Goal: Complete application form: Complete application form

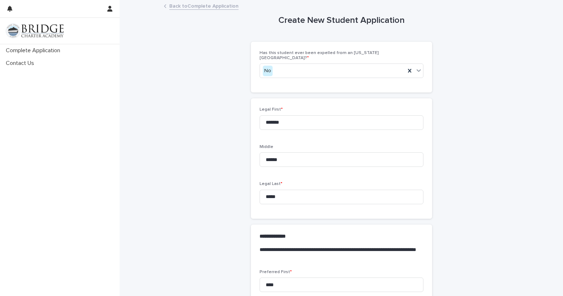
scroll to position [550, 0]
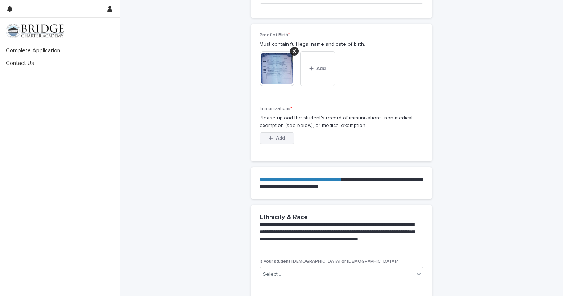
click at [282, 136] on span "Add" at bounding box center [280, 138] width 9 height 5
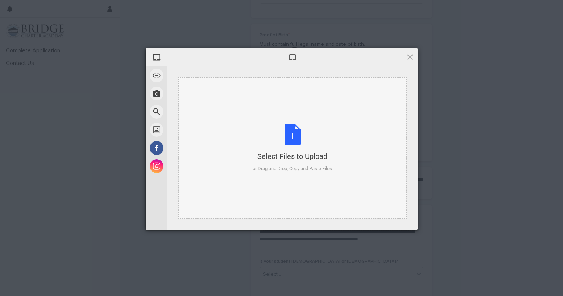
click at [291, 130] on div "Select Files to Upload or Drag and Drop, Copy and Paste Files" at bounding box center [292, 148] width 79 height 48
click at [296, 139] on div "Select Files to Upload or Drag and Drop, Copy and Paste Files" at bounding box center [292, 148] width 79 height 48
click at [289, 140] on div "Select Files to Upload or Drag and Drop, Copy and Paste Files" at bounding box center [292, 148] width 79 height 48
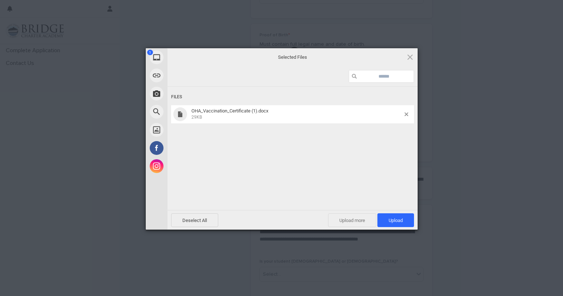
click at [348, 222] on span "Upload more" at bounding box center [352, 220] width 48 height 14
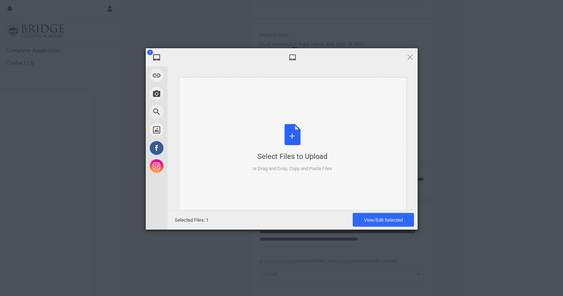
click at [295, 138] on div "Select Files to Upload or Drag and Drop, Copy and Paste Files" at bounding box center [292, 148] width 79 height 48
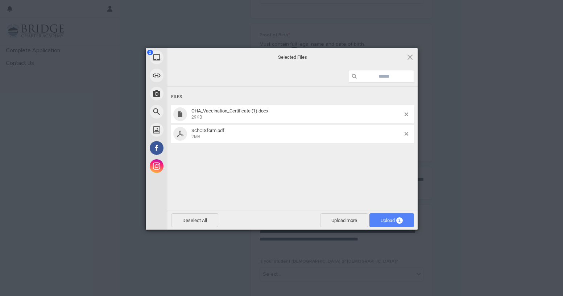
click at [405, 221] on span "Upload 2" at bounding box center [392, 220] width 45 height 14
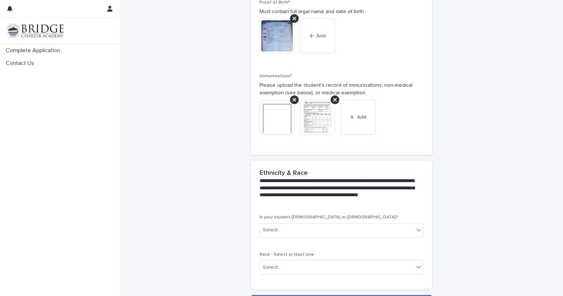
scroll to position [637, 0]
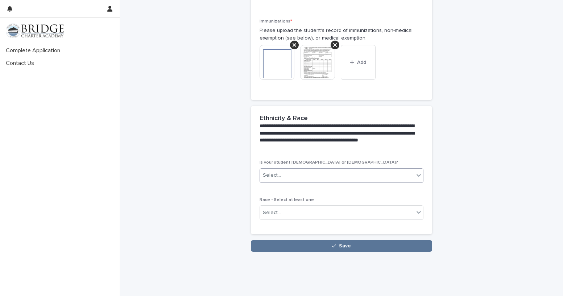
click at [341, 169] on div "Select..." at bounding box center [337, 175] width 154 height 12
click at [315, 188] on div "No" at bounding box center [338, 189] width 163 height 13
click at [310, 207] on div "Select..." at bounding box center [337, 213] width 154 height 12
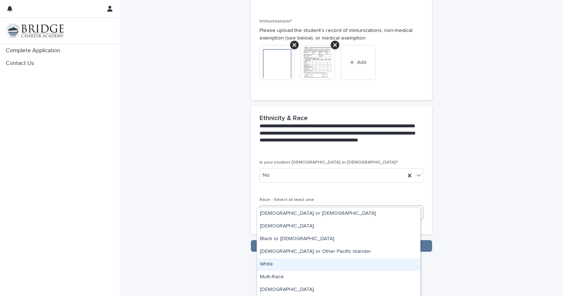
click at [285, 265] on div "White" at bounding box center [338, 264] width 163 height 13
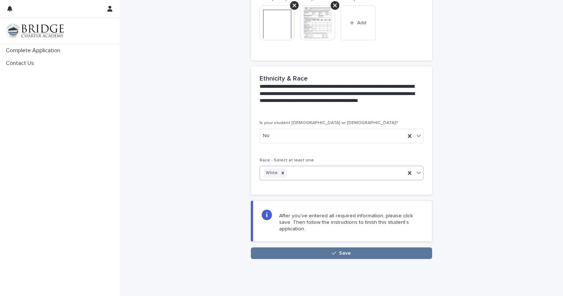
scroll to position [677, 0]
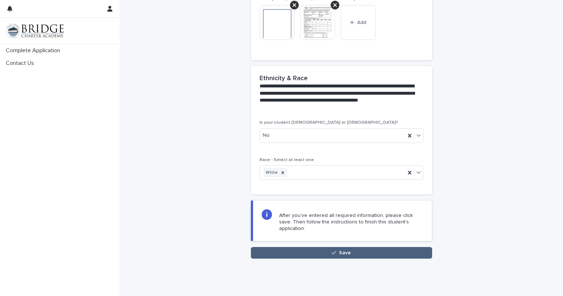
click at [391, 247] on button "Save" at bounding box center [341, 253] width 181 height 12
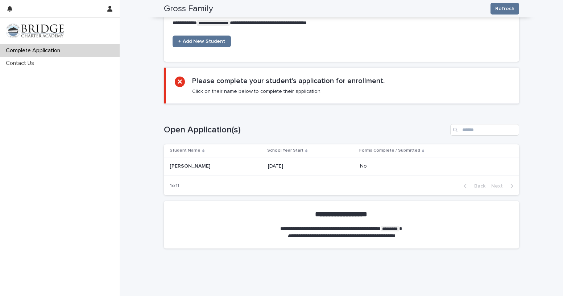
scroll to position [278, 0]
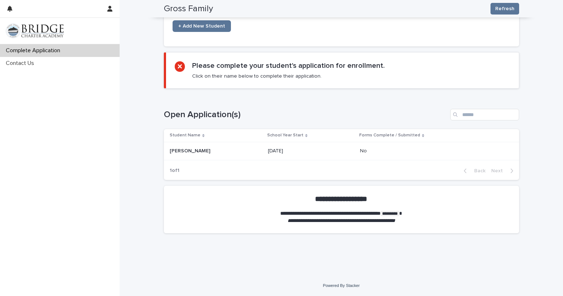
click at [400, 149] on p at bounding box center [423, 151] width 127 height 6
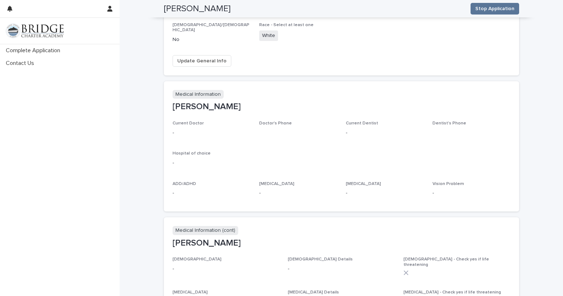
scroll to position [327, 0]
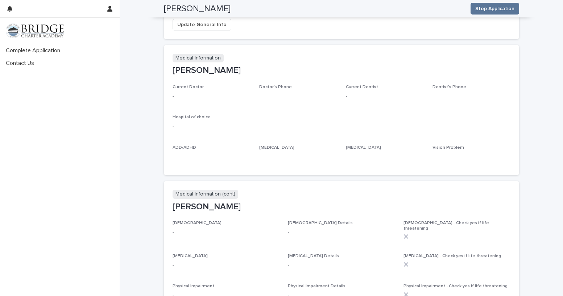
click at [186, 93] on p "-" at bounding box center [212, 97] width 78 height 8
click at [191, 85] on p "Current Doctor" at bounding box center [212, 87] width 78 height 5
click at [210, 54] on p "Medical Information" at bounding box center [198, 58] width 51 height 9
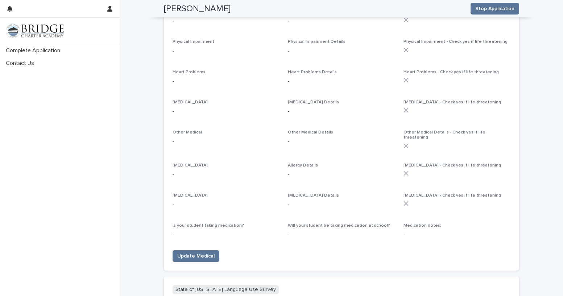
scroll to position [581, 0]
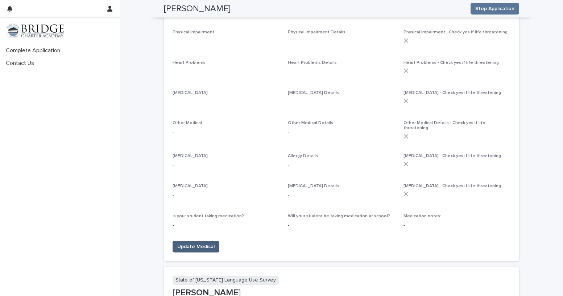
click at [197, 243] on span "Update Medical" at bounding box center [195, 246] width 37 height 7
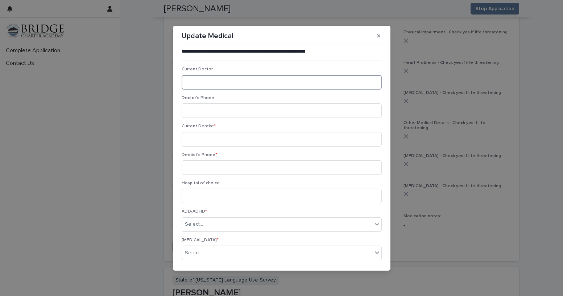
click at [219, 82] on input at bounding box center [282, 82] width 200 height 15
type input "**********"
click at [276, 145] on input at bounding box center [282, 139] width 200 height 15
paste input "**********"
type input "**********"
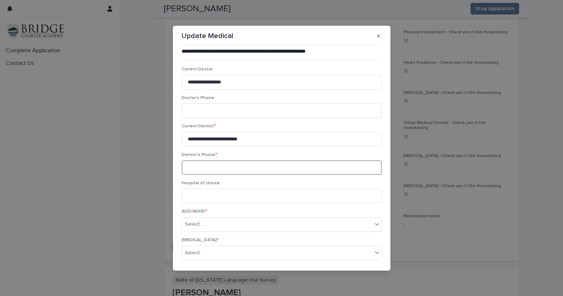
drag, startPoint x: 215, startPoint y: 171, endPoint x: 210, endPoint y: 172, distance: 5.4
paste input "**********"
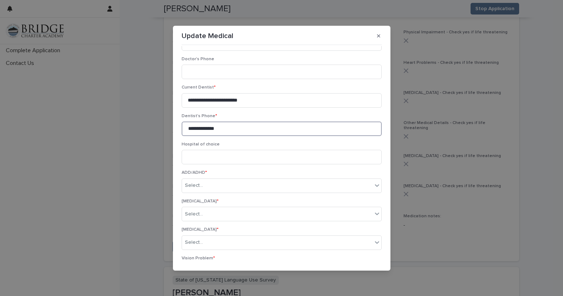
scroll to position [109, 0]
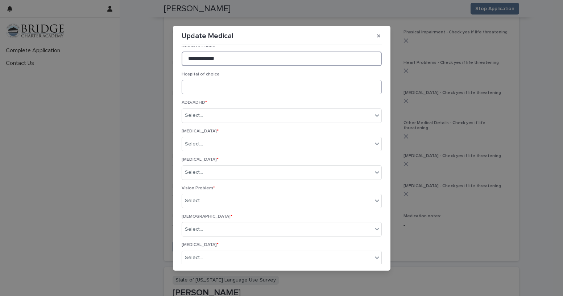
type input "**********"
click at [225, 89] on input at bounding box center [282, 87] width 200 height 15
paste input "**********"
type input "**********"
click at [261, 120] on div "Select..." at bounding box center [277, 116] width 190 height 12
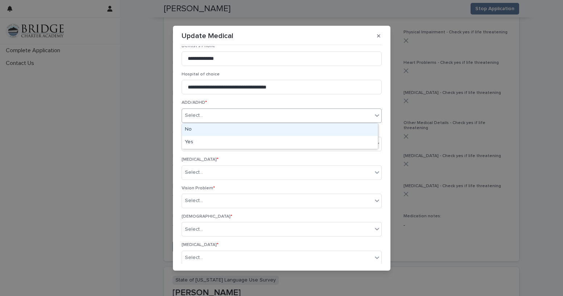
click at [258, 131] on div "No" at bounding box center [280, 129] width 196 height 13
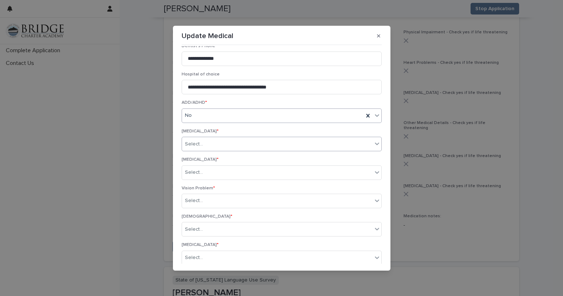
click at [246, 150] on div "Select..." at bounding box center [282, 144] width 200 height 15
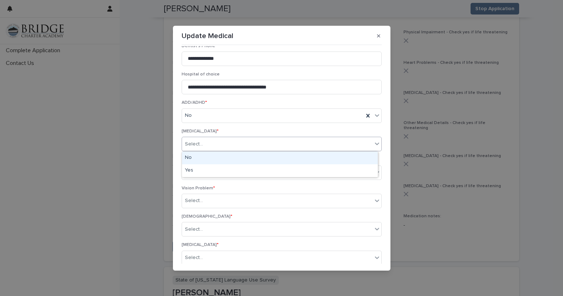
click at [241, 159] on div "No" at bounding box center [280, 158] width 196 height 13
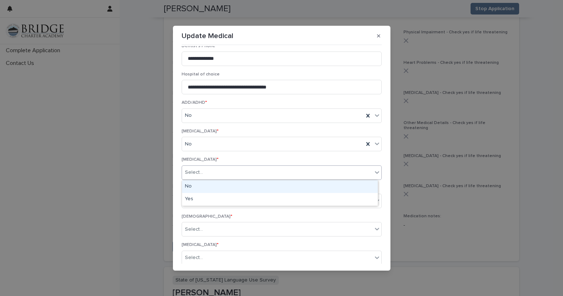
click at [241, 174] on div "Select..." at bounding box center [277, 173] width 190 height 12
click at [240, 191] on div "No" at bounding box center [280, 186] width 196 height 13
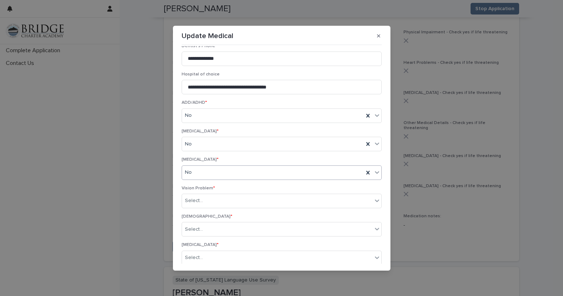
scroll to position [181, 0]
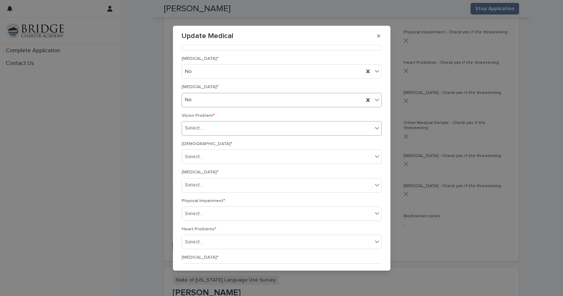
click at [232, 131] on div "Select..." at bounding box center [277, 128] width 190 height 12
click at [231, 141] on div "No" at bounding box center [280, 142] width 196 height 13
click at [232, 155] on div "Select..." at bounding box center [277, 157] width 190 height 12
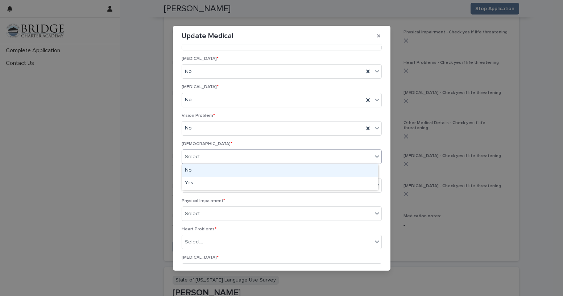
click at [231, 170] on div "No" at bounding box center [280, 170] width 196 height 13
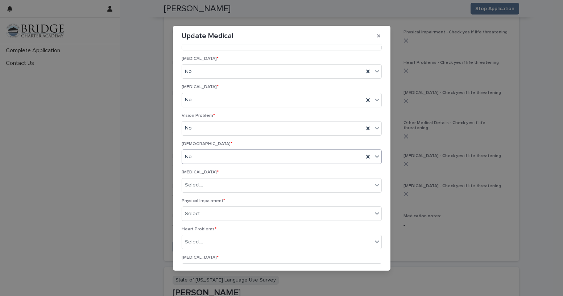
scroll to position [254, 0]
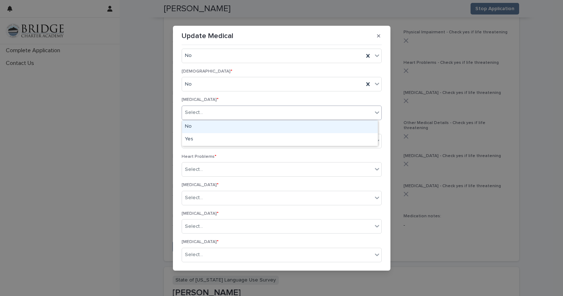
click at [226, 114] on div "Select..." at bounding box center [277, 113] width 190 height 12
click at [227, 124] on div "No" at bounding box center [280, 126] width 196 height 13
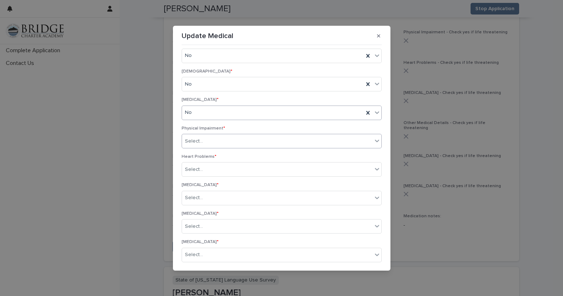
click at [229, 141] on div "Select..." at bounding box center [277, 141] width 190 height 12
click at [229, 155] on div "No" at bounding box center [280, 155] width 196 height 13
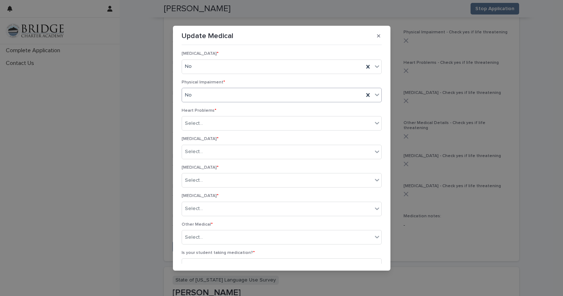
scroll to position [327, 0]
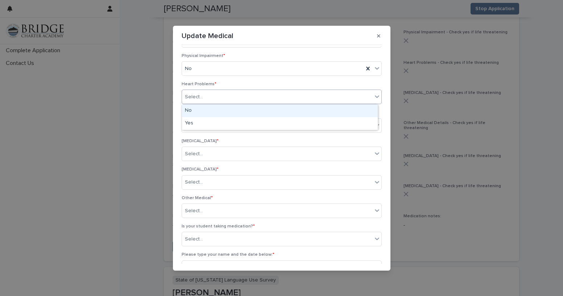
click at [226, 101] on div "Select..." at bounding box center [277, 97] width 190 height 12
click at [227, 110] on div "No" at bounding box center [280, 110] width 196 height 13
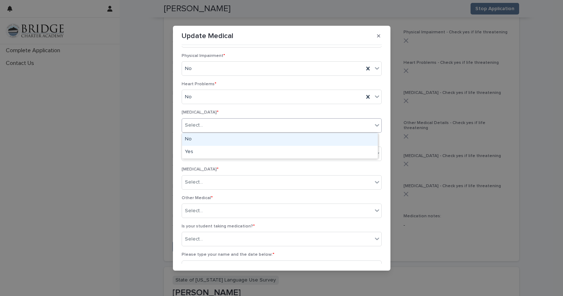
click at [226, 126] on div "Select..." at bounding box center [277, 125] width 190 height 12
click at [225, 139] on div "No" at bounding box center [280, 139] width 196 height 13
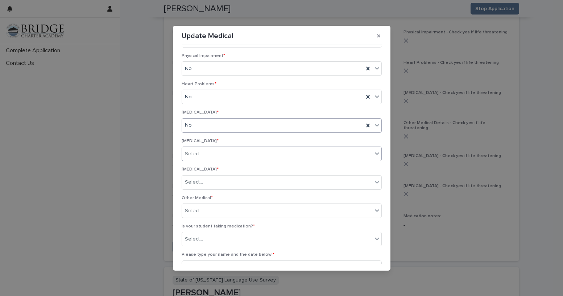
drag, startPoint x: 223, startPoint y: 155, endPoint x: 223, endPoint y: 160, distance: 5.4
click at [223, 155] on div "Select..." at bounding box center [277, 154] width 190 height 12
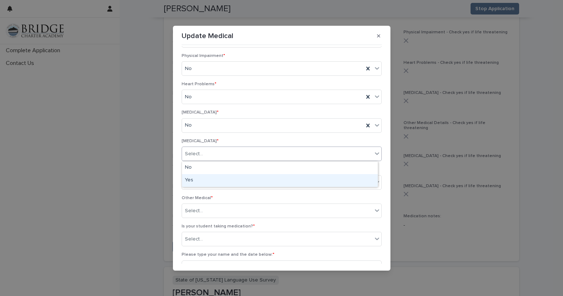
click at [226, 185] on div "Yes" at bounding box center [280, 180] width 196 height 13
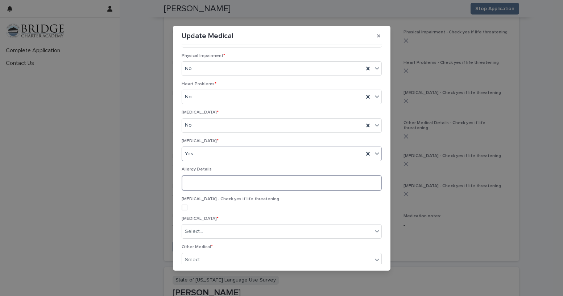
click at [226, 183] on textarea at bounding box center [282, 183] width 200 height 16
type textarea "*"
click at [235, 184] on textarea "**********" at bounding box center [280, 183] width 197 height 16
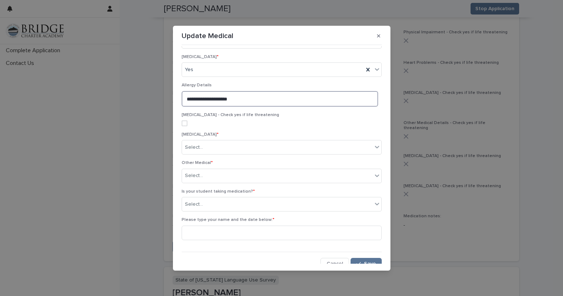
scroll to position [417, 0]
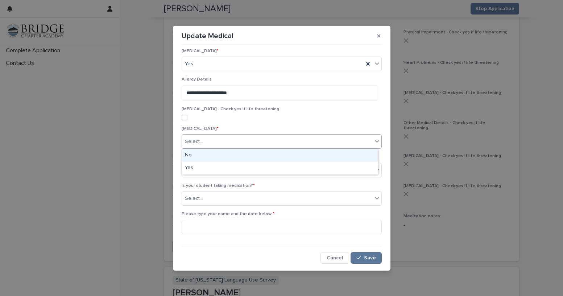
click at [244, 140] on div "Select..." at bounding box center [277, 142] width 190 height 12
click at [231, 154] on div "No" at bounding box center [280, 155] width 196 height 13
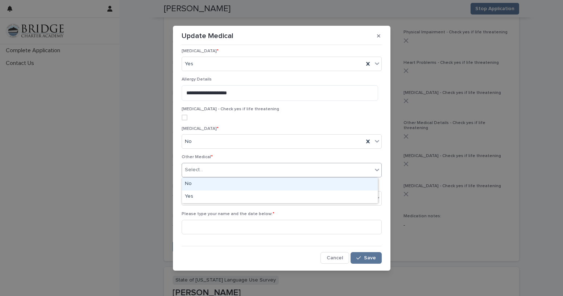
click at [237, 169] on div "Select..." at bounding box center [277, 170] width 190 height 12
click at [233, 186] on div "No" at bounding box center [280, 184] width 196 height 13
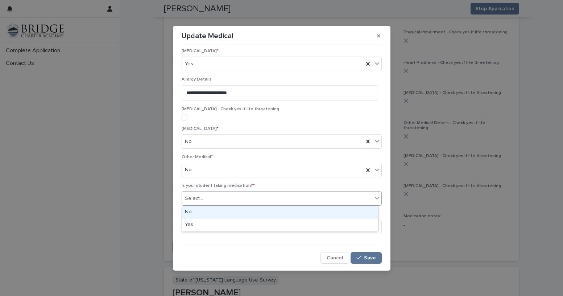
click at [233, 199] on div "Select..." at bounding box center [277, 199] width 190 height 12
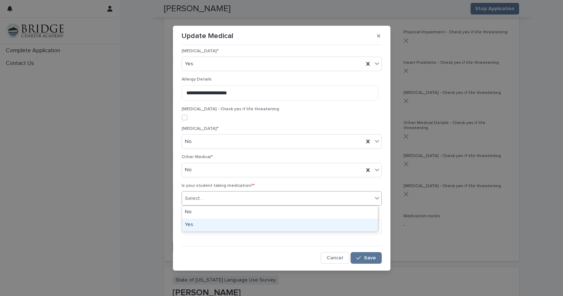
click at [233, 225] on div "Yes" at bounding box center [280, 225] width 196 height 13
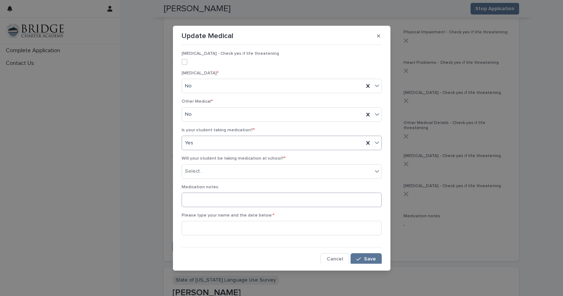
scroll to position [473, 0]
click at [237, 173] on div "Select..." at bounding box center [277, 170] width 190 height 12
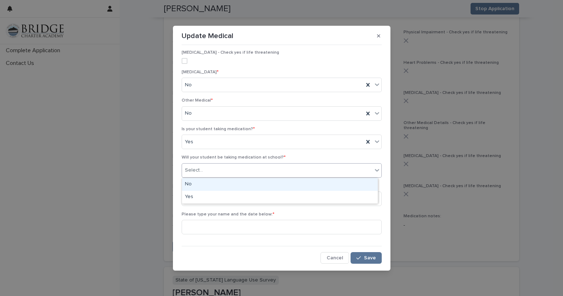
click at [235, 185] on div "No" at bounding box center [280, 184] width 196 height 13
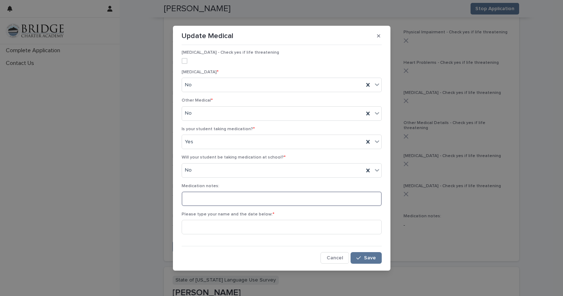
click at [243, 197] on input at bounding box center [282, 199] width 200 height 15
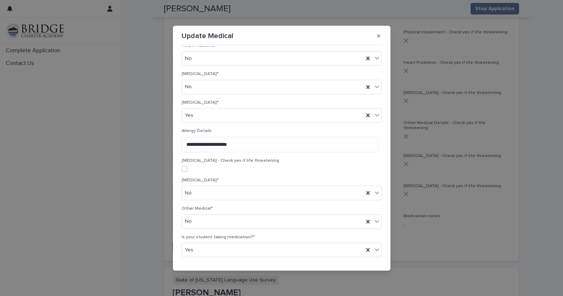
scroll to position [364, 0]
click at [255, 144] on textarea "**********" at bounding box center [280, 146] width 197 height 16
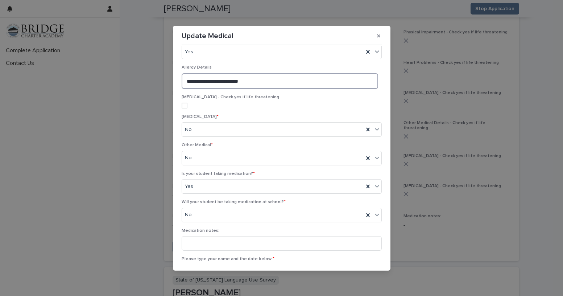
scroll to position [473, 0]
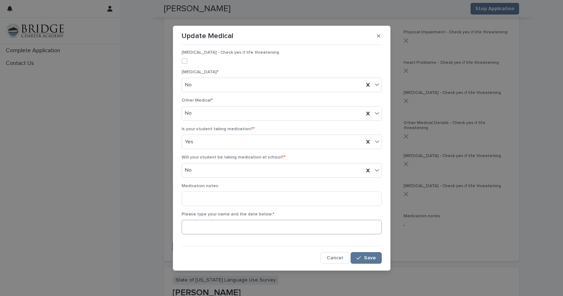
type textarea "**********"
click at [272, 222] on input at bounding box center [282, 227] width 200 height 15
type input "**********"
click at [364, 260] on span "Save" at bounding box center [370, 257] width 12 height 5
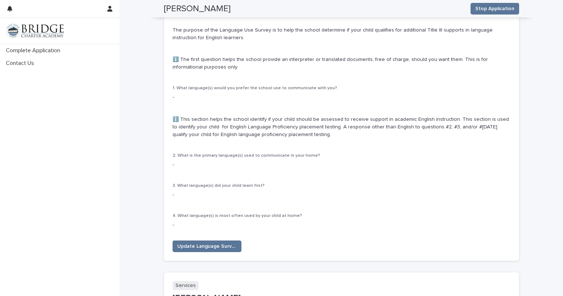
scroll to position [871, 0]
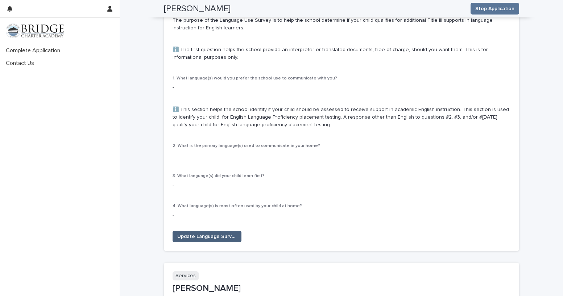
click at [224, 233] on span "Update Language Survey" at bounding box center [207, 236] width 60 height 7
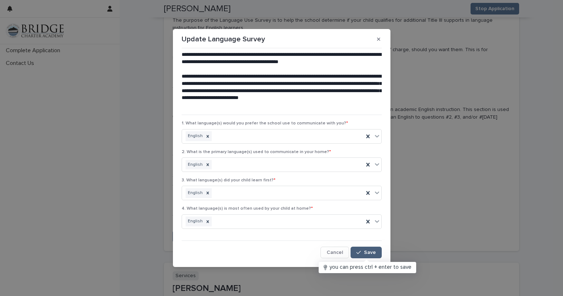
click at [374, 255] on button "Save" at bounding box center [366, 253] width 31 height 12
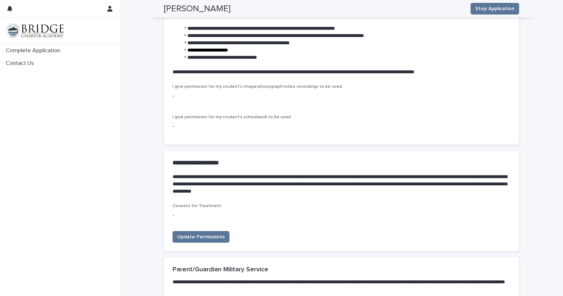
scroll to position [2032, 0]
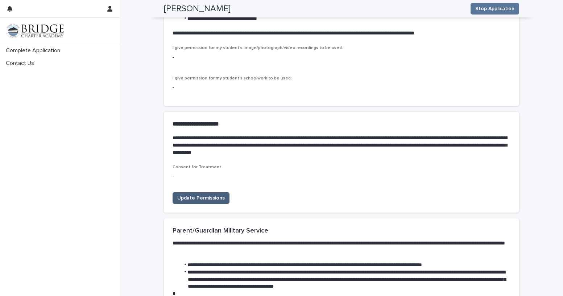
click at [213, 194] on span "Update Permissions" at bounding box center [201, 197] width 48 height 7
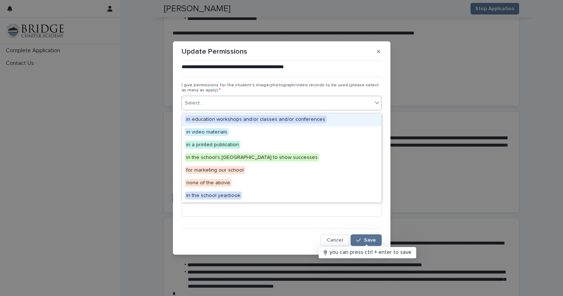
click at [307, 102] on div "Select..." at bounding box center [277, 103] width 190 height 12
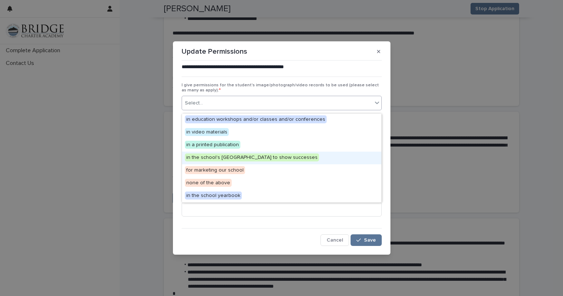
click at [266, 160] on span "in the school's [GEOGRAPHIC_DATA] to show successes" at bounding box center [252, 157] width 134 height 8
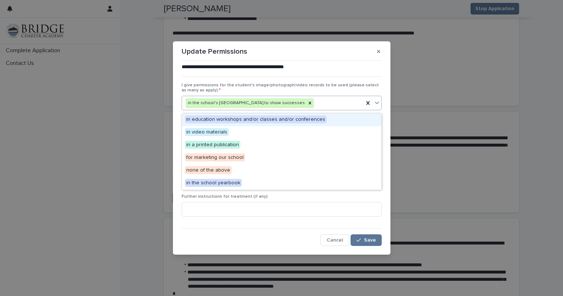
click at [340, 104] on div "in the school's [GEOGRAPHIC_DATA] to show successes" at bounding box center [273, 103] width 182 height 13
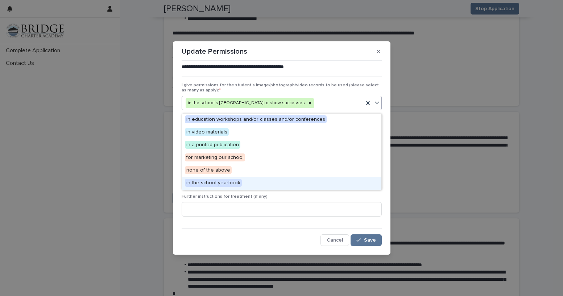
click at [249, 186] on div "in the school yearbook" at bounding box center [282, 183] width 200 height 13
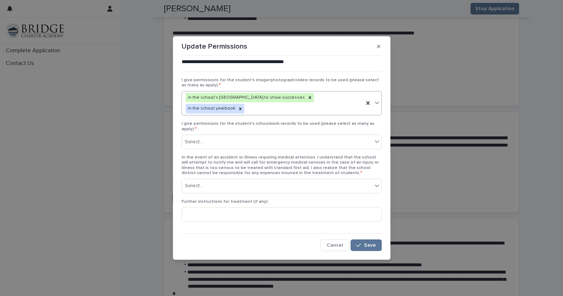
click at [349, 107] on div "in the school's [GEOGRAPHIC_DATA] to show successes in the school yearbook" at bounding box center [273, 103] width 182 height 24
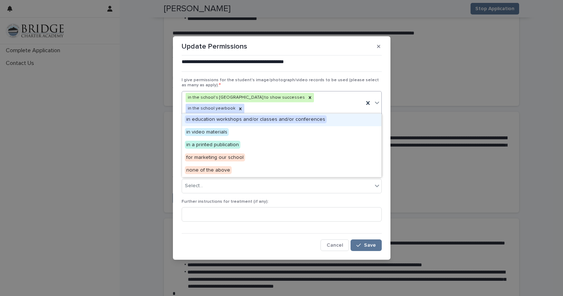
click at [265, 119] on span "in education workshops and/or classes and/or conferences" at bounding box center [256, 119] width 142 height 8
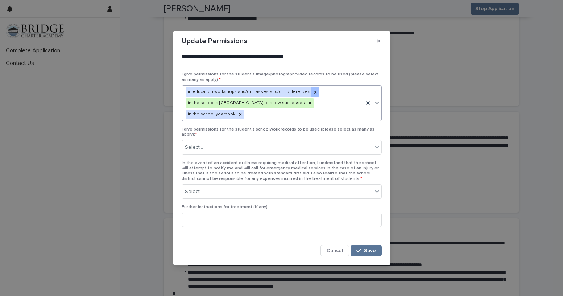
click at [313, 95] on icon at bounding box center [315, 92] width 5 height 5
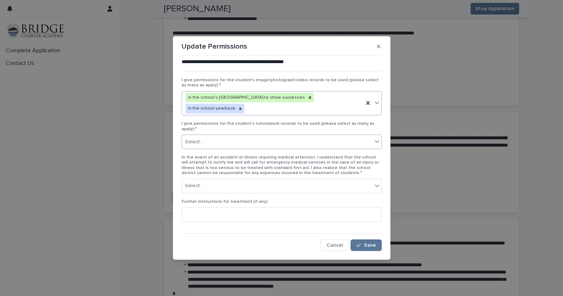
click at [256, 137] on div "Select..." at bounding box center [277, 142] width 190 height 12
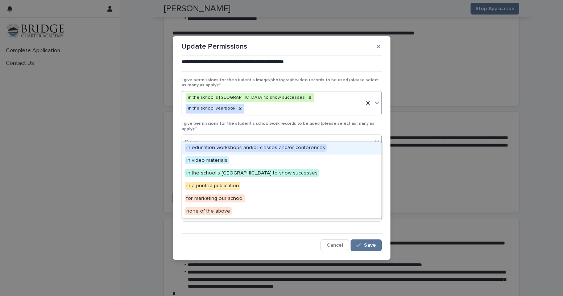
click at [315, 148] on span "in education workshops and/or classes and/or conferences" at bounding box center [256, 148] width 142 height 8
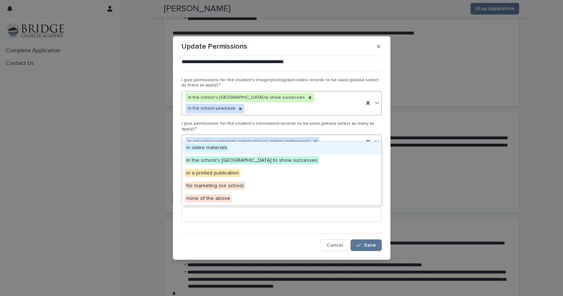
click at [324, 137] on div "in education workshops and/or classes and/or conferences" at bounding box center [273, 142] width 182 height 13
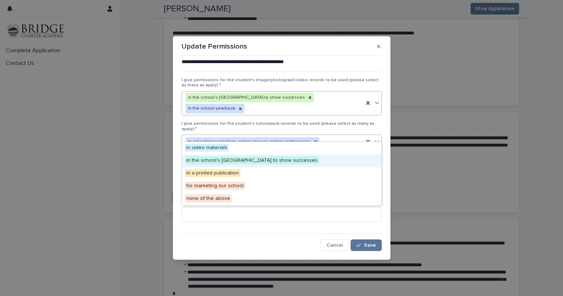
click at [283, 161] on span "in the school's [GEOGRAPHIC_DATA] to show successes" at bounding box center [252, 160] width 134 height 8
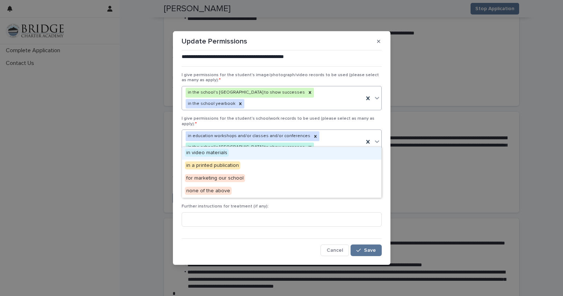
click at [319, 141] on div "in education workshops and/or classes and/or conferences in the school's Parent…" at bounding box center [273, 142] width 182 height 24
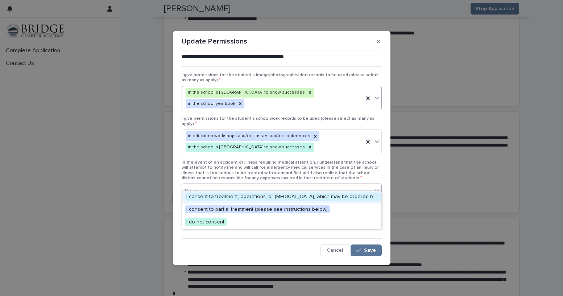
click at [281, 185] on div "Select..." at bounding box center [277, 191] width 190 height 12
click at [347, 198] on span "I consent to treatment, operations, or [MEDICAL_DATA], which may be ordered by …" at bounding box center [339, 197] width 308 height 8
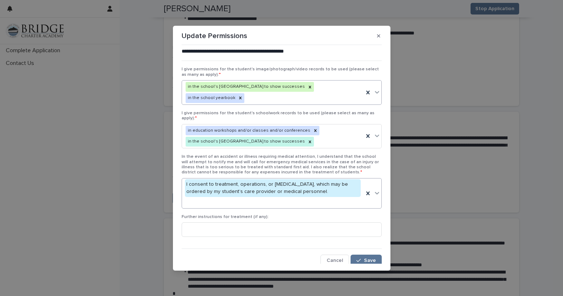
click at [324, 194] on div "I consent to treatment, operations, or [MEDICAL_DATA], which may be ordered by …" at bounding box center [273, 194] width 182 height 30
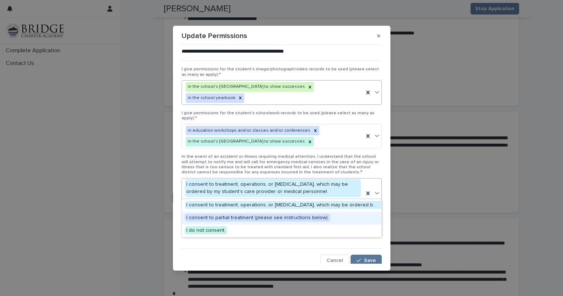
click at [264, 218] on span "I consent to partial treatment (please see instructions below)." at bounding box center [257, 218] width 145 height 8
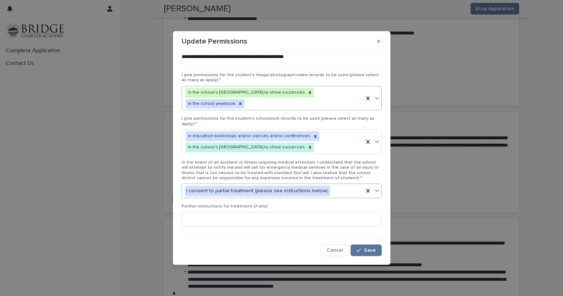
click at [332, 185] on div "I consent to partial treatment (please see instructions below)." at bounding box center [273, 191] width 182 height 12
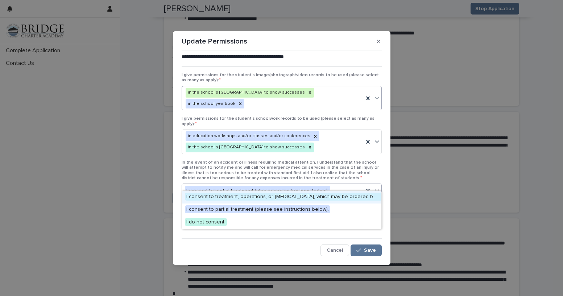
click at [317, 196] on span "I consent to treatment, operations, or [MEDICAL_DATA], which may be ordered by …" at bounding box center [339, 197] width 308 height 8
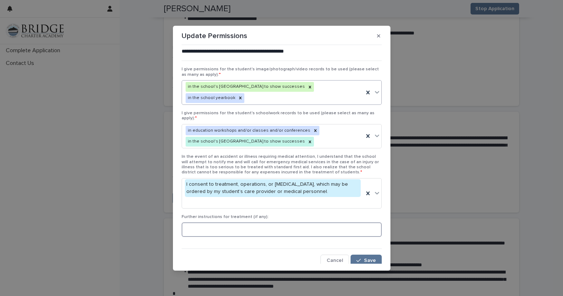
click at [274, 222] on input at bounding box center [282, 229] width 200 height 15
click at [367, 258] on span "Save" at bounding box center [370, 260] width 12 height 5
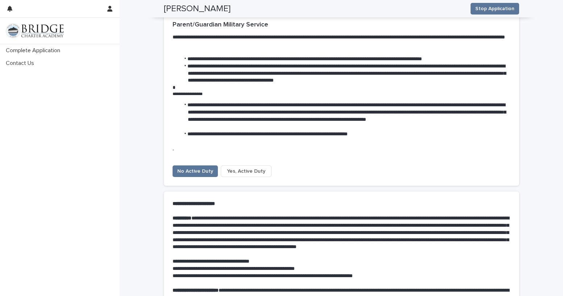
scroll to position [2177, 0]
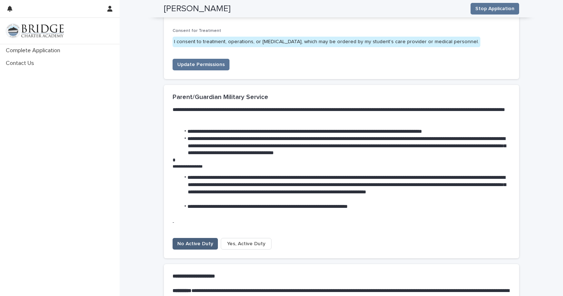
click at [189, 240] on span "No Active Duty" at bounding box center [195, 243] width 36 height 7
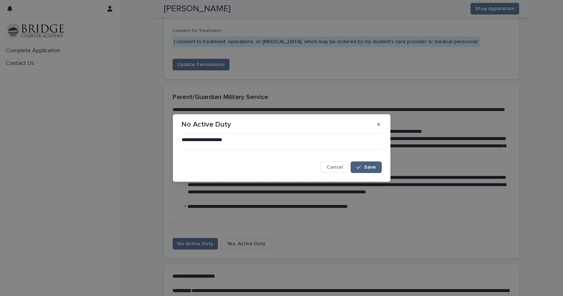
click at [370, 168] on span "Save" at bounding box center [370, 167] width 12 height 5
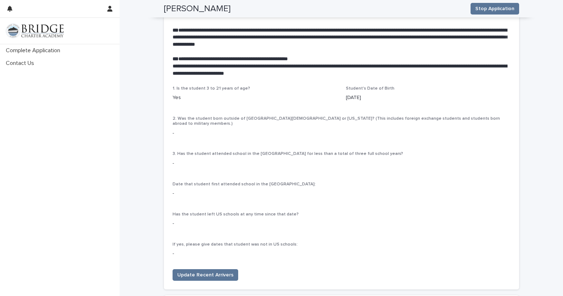
scroll to position [1669, 0]
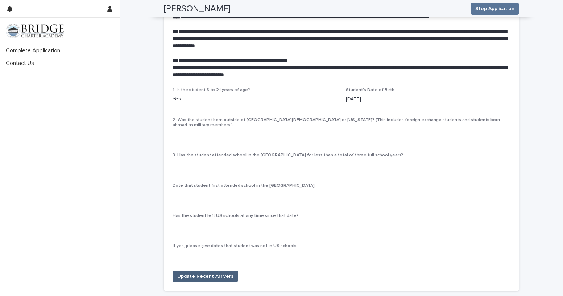
click at [217, 273] on span "Update Recent Arrivers" at bounding box center [205, 276] width 56 height 7
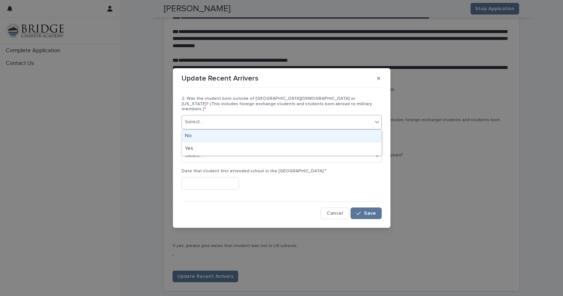
click at [251, 119] on div "Select..." at bounding box center [277, 122] width 190 height 12
click at [259, 138] on div "No" at bounding box center [282, 136] width 200 height 13
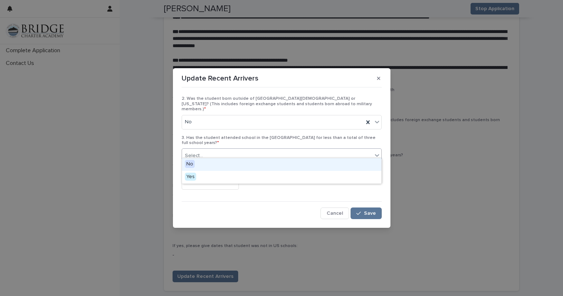
click at [257, 150] on div "Select..." at bounding box center [277, 156] width 190 height 12
click at [255, 168] on div "No" at bounding box center [282, 164] width 200 height 13
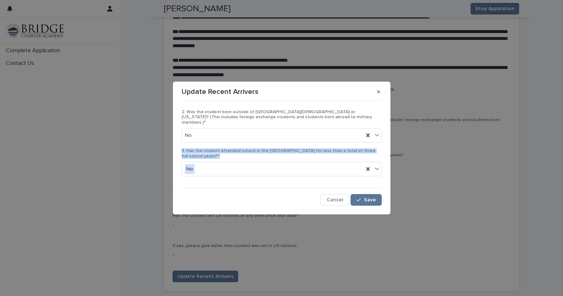
drag, startPoint x: 179, startPoint y: 172, endPoint x: 181, endPoint y: 151, distance: 20.4
click at [181, 151] on section "Update Recent Arrivers 2. Was the student born outside of [GEOGRAPHIC_DATA][DEM…" at bounding box center [282, 148] width 218 height 133
click at [177, 165] on section "Update Recent Arrivers 2. Was the student born outside of [GEOGRAPHIC_DATA][DEM…" at bounding box center [282, 148] width 218 height 133
click at [177, 166] on section "Update Recent Arrivers 2. Was the student born outside of [GEOGRAPHIC_DATA][DEM…" at bounding box center [282, 148] width 218 height 133
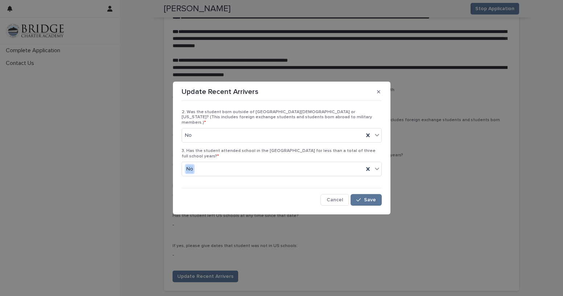
drag, startPoint x: 187, startPoint y: 174, endPoint x: 199, endPoint y: 177, distance: 12.1
click at [188, 174] on div "3. Has the student attended school in the [GEOGRAPHIC_DATA] for less than a tot…" at bounding box center [282, 165] width 200 height 34
click at [226, 179] on div "2. Was the student born outside of [GEOGRAPHIC_DATA][DEMOGRAPHIC_DATA] or [US_S…" at bounding box center [282, 155] width 200 height 102
click at [364, 197] on div "button" at bounding box center [360, 199] width 7 height 5
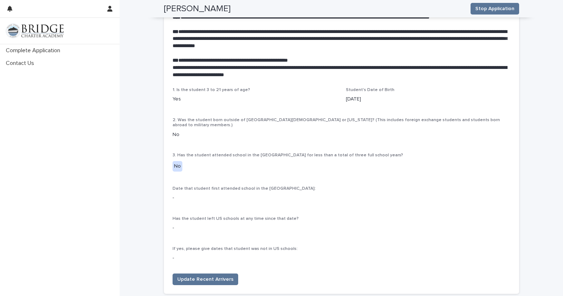
scroll to position [1670, 0]
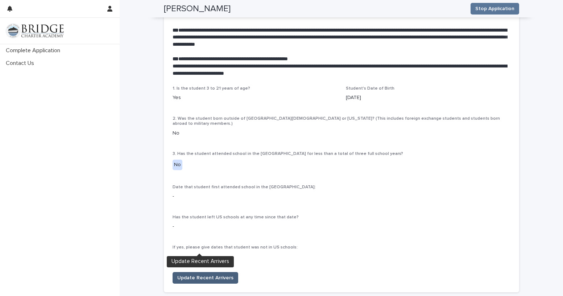
click at [204, 274] on span "Update Recent Arrivers" at bounding box center [205, 277] width 56 height 7
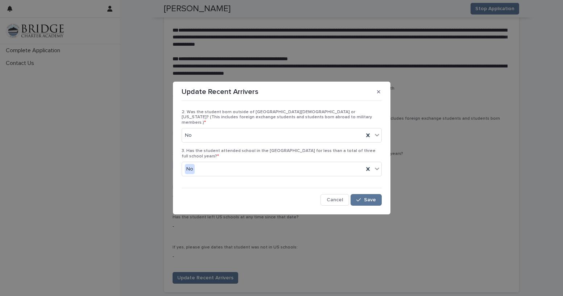
click at [384, 168] on section "Update Recent Arrivers 2. Was the student born outside of [GEOGRAPHIC_DATA][DEM…" at bounding box center [282, 148] width 218 height 133
click at [380, 175] on div "3. Has the student attended school in the [GEOGRAPHIC_DATA] for less than a tot…" at bounding box center [282, 165] width 200 height 34
click at [303, 137] on div "No" at bounding box center [273, 136] width 182 height 12
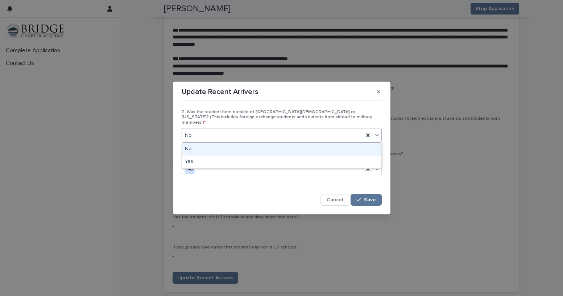
click at [303, 137] on div "No" at bounding box center [273, 136] width 182 height 12
click at [177, 164] on section "Update Recent Arrivers 2. Was the student born outside of [GEOGRAPHIC_DATA][DEM…" at bounding box center [282, 148] width 218 height 133
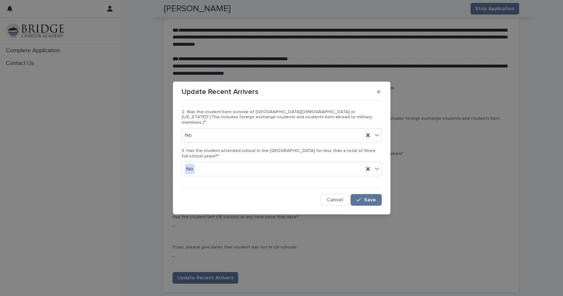
click at [180, 167] on div "2. Was the student born outside of [GEOGRAPHIC_DATA][DEMOGRAPHIC_DATA] or [US_S…" at bounding box center [282, 155] width 204 height 106
click at [211, 163] on div "No" at bounding box center [273, 169] width 182 height 12
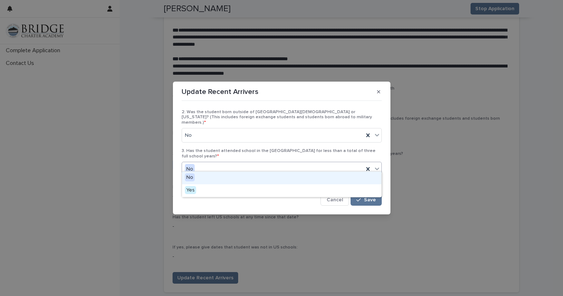
click at [208, 178] on div "No" at bounding box center [282, 178] width 200 height 13
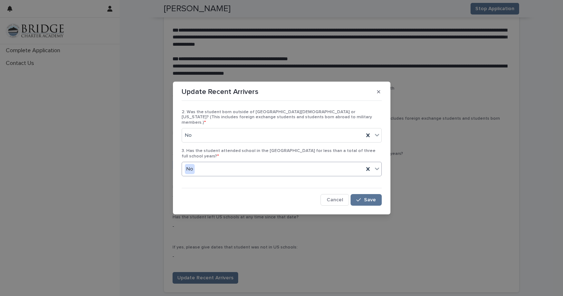
click at [239, 164] on div "No" at bounding box center [273, 169] width 182 height 12
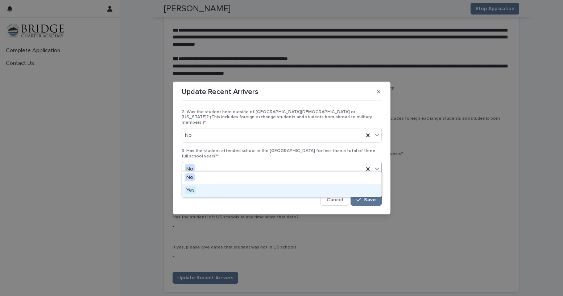
click at [232, 189] on div "Yes" at bounding box center [282, 190] width 200 height 13
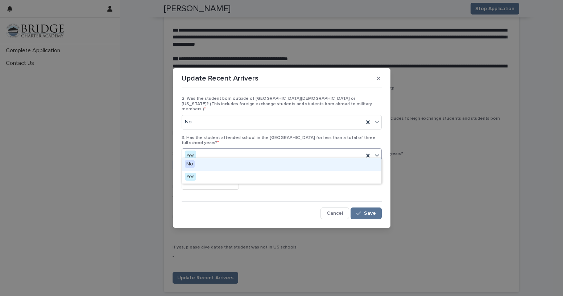
click at [267, 150] on div "Yes" at bounding box center [273, 156] width 182 height 12
click at [256, 167] on div "No" at bounding box center [282, 164] width 200 height 13
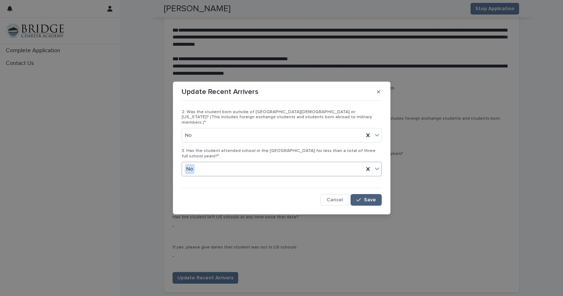
click at [362, 197] on div "button" at bounding box center [360, 199] width 7 height 5
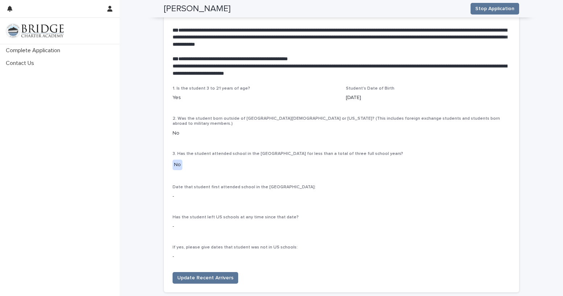
click at [264, 148] on div "1. Is the student 3 to 21 years of age? Yes Student's Date of Birth [DEMOGRAPHI…" at bounding box center [342, 176] width 338 height 181
click at [264, 185] on span "Date that student first attended school in the [GEOGRAPHIC_DATA]:" at bounding box center [244, 187] width 143 height 4
click at [313, 215] on div "Has the student left US schools at any time since that date? -" at bounding box center [342, 225] width 338 height 21
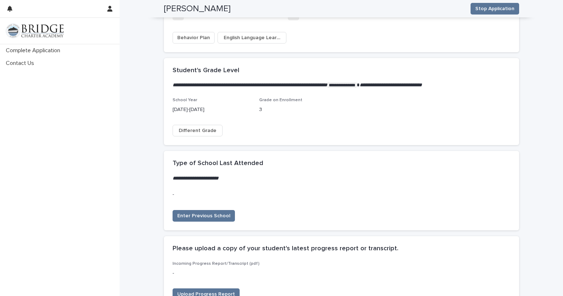
scroll to position [1344, 0]
click at [216, 213] on span "Enter Previous School" at bounding box center [203, 216] width 53 height 7
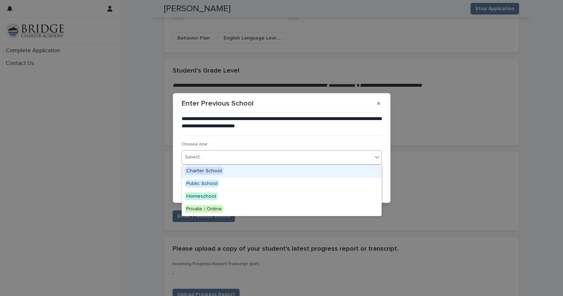
click at [215, 159] on div "Select..." at bounding box center [277, 157] width 190 height 12
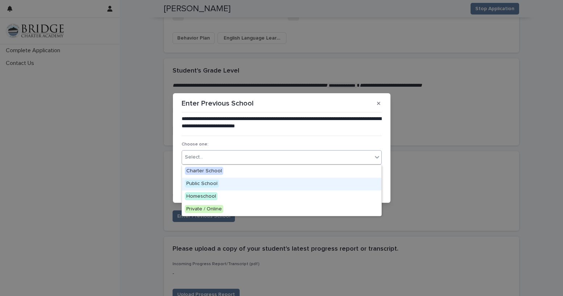
drag, startPoint x: 211, startPoint y: 177, endPoint x: 205, endPoint y: 184, distance: 9.0
click at [205, 184] on span "Public School" at bounding box center [202, 184] width 34 height 8
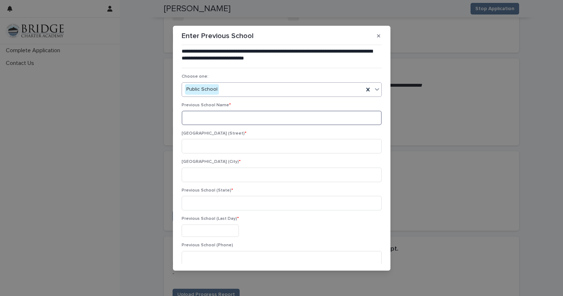
click at [224, 119] on input at bounding box center [282, 118] width 200 height 15
type input "*"
click at [221, 116] on input at bounding box center [282, 118] width 200 height 15
type input "**********"
click at [261, 145] on input at bounding box center [282, 146] width 200 height 15
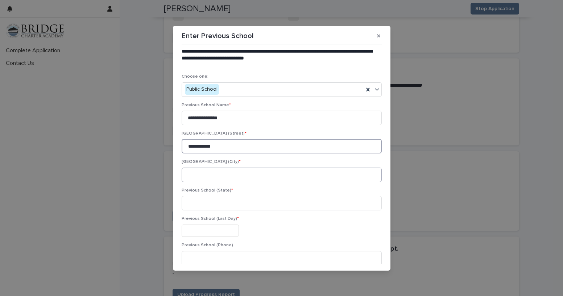
type input "**********"
click at [218, 179] on input at bounding box center [282, 175] width 200 height 15
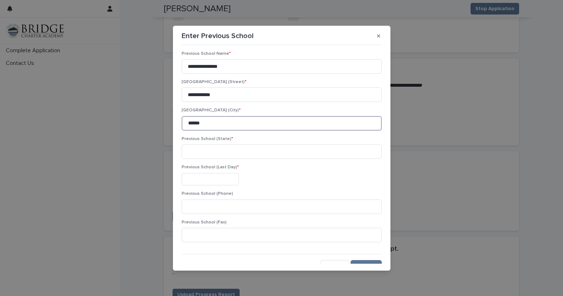
scroll to position [60, 0]
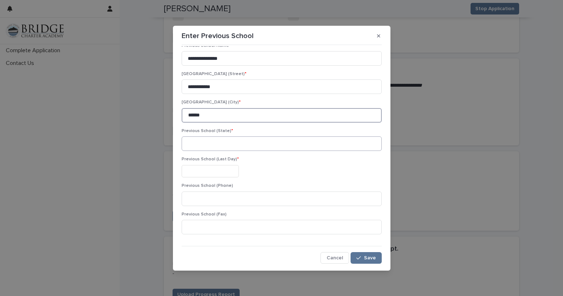
type input "******"
click at [224, 143] on input at bounding box center [282, 143] width 200 height 15
type input "**"
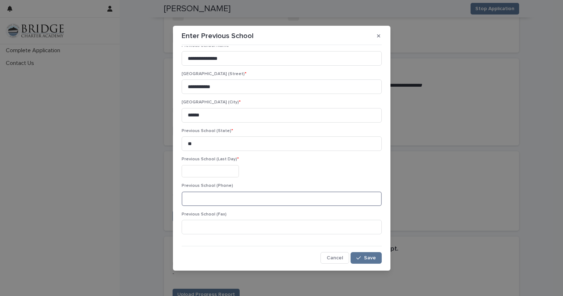
type input "**********"
drag, startPoint x: 237, startPoint y: 201, endPoint x: 184, endPoint y: 204, distance: 53.8
click at [184, 204] on input "**********" at bounding box center [282, 199] width 200 height 15
click at [304, 147] on input "**" at bounding box center [282, 143] width 200 height 15
click at [288, 149] on input "**" at bounding box center [282, 143] width 200 height 15
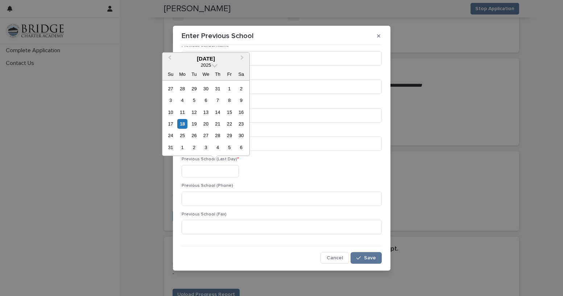
click at [195, 173] on input "text" at bounding box center [210, 171] width 57 height 13
click at [170, 59] on span "Previous Month" at bounding box center [170, 59] width 0 height 10
click at [242, 56] on span "Next Month" at bounding box center [242, 59] width 0 height 10
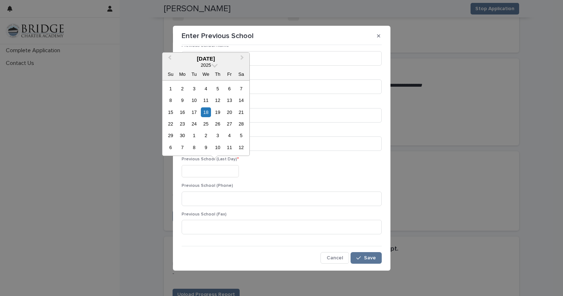
click at [288, 163] on div "Previous School (Last Day) *" at bounding box center [282, 170] width 200 height 26
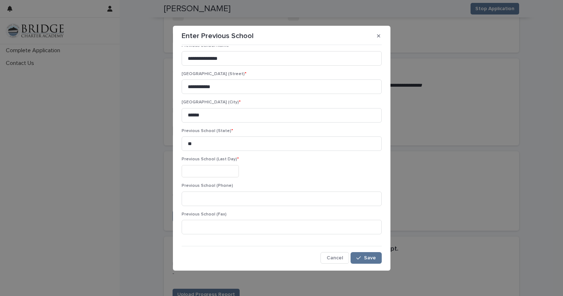
click at [256, 168] on div at bounding box center [282, 171] width 200 height 13
drag, startPoint x: 232, startPoint y: 177, endPoint x: 226, endPoint y: 174, distance: 6.8
click at [232, 177] on input "text" at bounding box center [210, 171] width 57 height 13
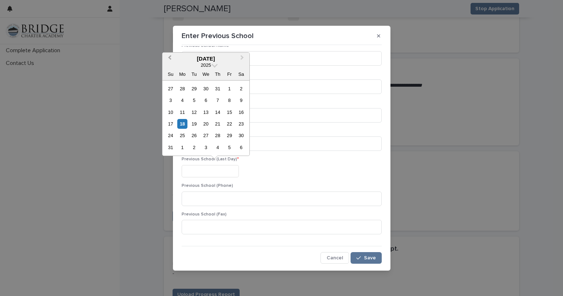
click at [170, 57] on span "Previous Month" at bounding box center [170, 59] width 0 height 10
click at [221, 99] on div "12" at bounding box center [218, 100] width 10 height 10
type input "**********"
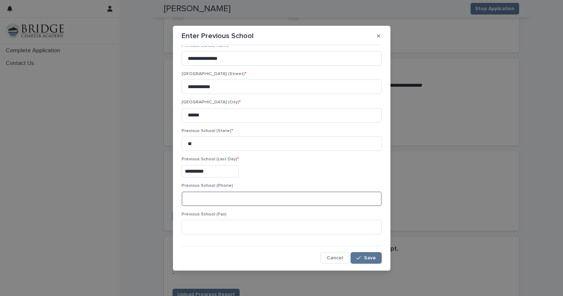
click at [236, 199] on input at bounding box center [282, 199] width 200 height 15
click at [327, 182] on div "**********" at bounding box center [282, 170] width 200 height 26
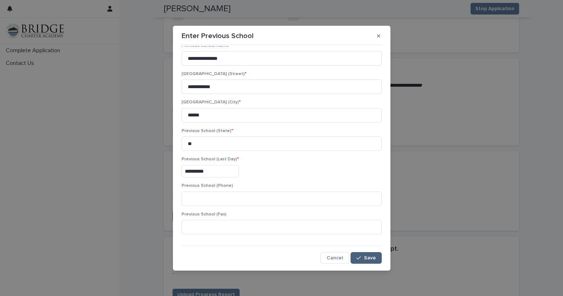
click at [363, 254] on button "Save" at bounding box center [366, 258] width 31 height 12
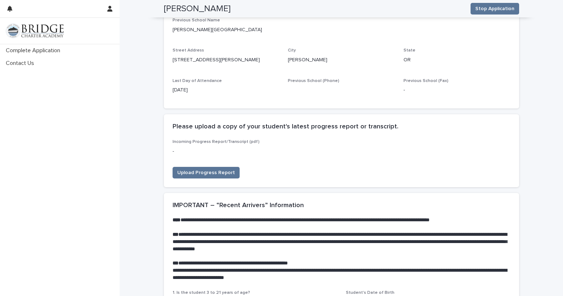
scroll to position [1598, 0]
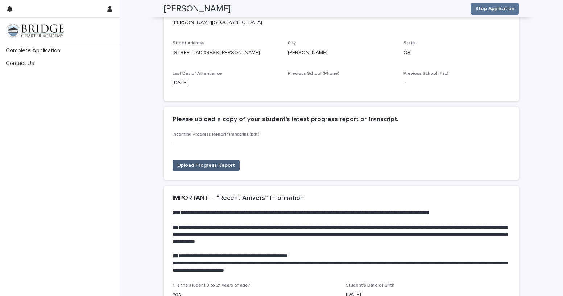
click at [221, 162] on span "Upload Progress Report" at bounding box center [206, 165] width 58 height 7
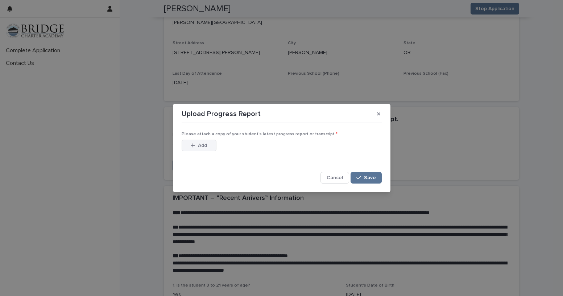
click at [202, 147] on span "Add" at bounding box center [202, 145] width 9 height 5
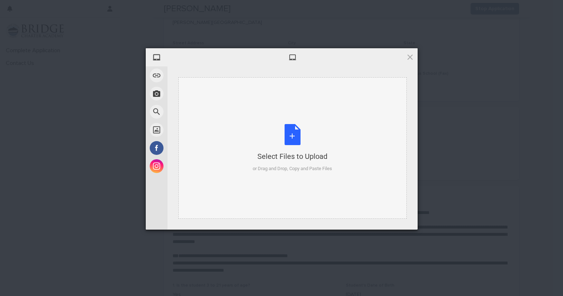
click at [286, 136] on div "Select Files to Upload or Drag and Drop, Copy and Paste Files" at bounding box center [292, 148] width 79 height 48
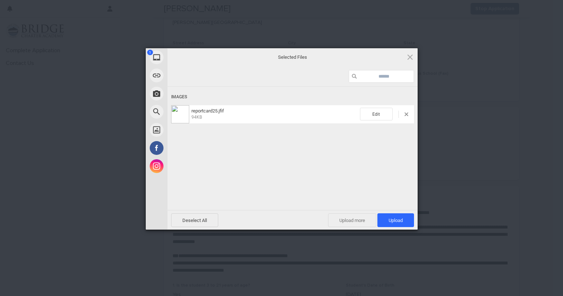
click at [349, 224] on span "Upload more" at bounding box center [352, 220] width 48 height 14
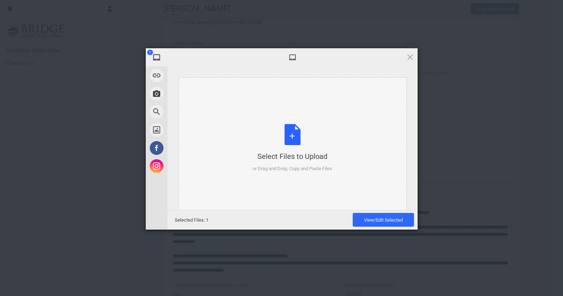
click at [313, 151] on div "Select Files to Upload" at bounding box center [292, 156] width 79 height 10
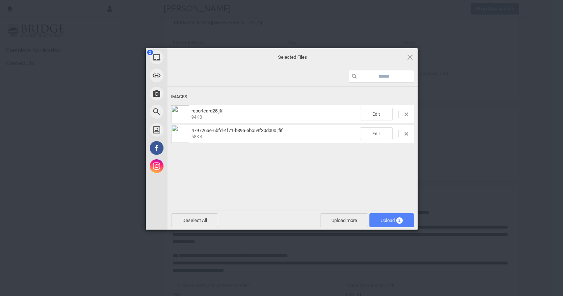
click at [394, 220] on span "Upload 2" at bounding box center [392, 220] width 22 height 5
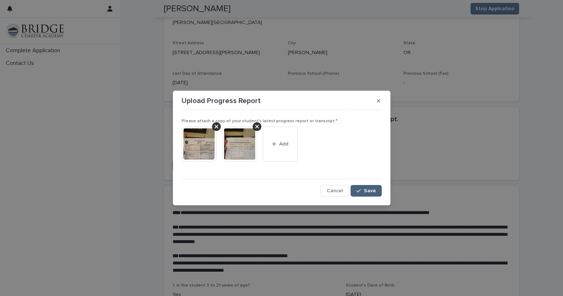
click at [371, 193] on span "Save" at bounding box center [370, 190] width 12 height 5
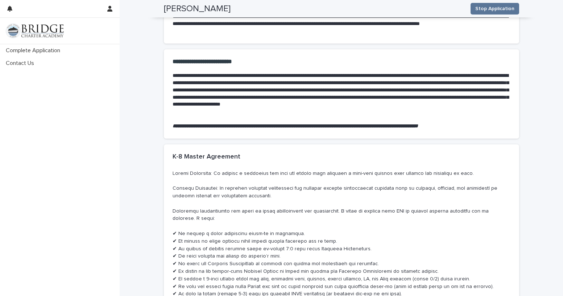
scroll to position [3376, 0]
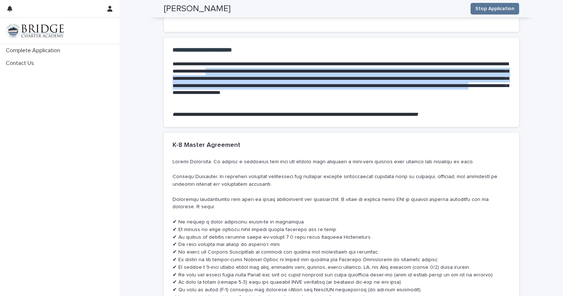
drag, startPoint x: 307, startPoint y: 39, endPoint x: 454, endPoint y: 61, distance: 148.6
click at [454, 61] on p "**********" at bounding box center [342, 82] width 338 height 43
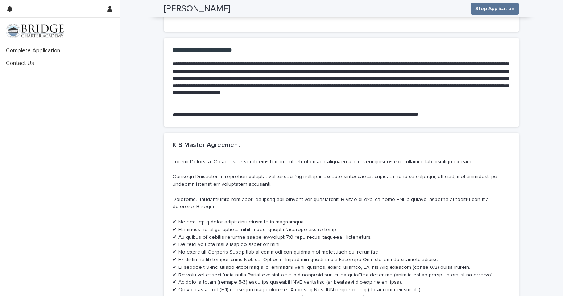
click at [418, 112] on em "**********" at bounding box center [296, 114] width 246 height 5
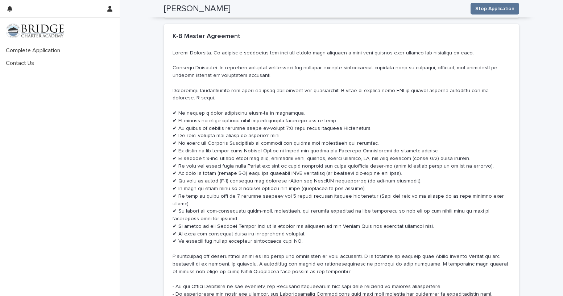
scroll to position [3448, 0]
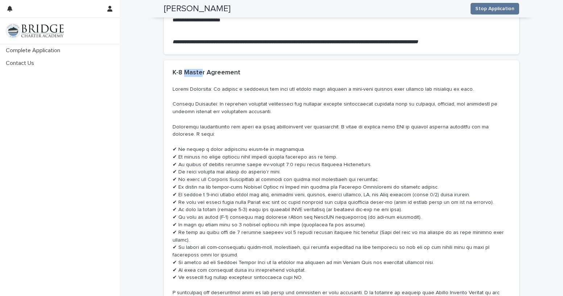
drag, startPoint x: 181, startPoint y: 44, endPoint x: 199, endPoint y: 44, distance: 18.5
click at [199, 60] on div "K-8 Master Agreement" at bounding box center [342, 72] width 356 height 25
click at [208, 86] on p at bounding box center [342, 214] width 338 height 257
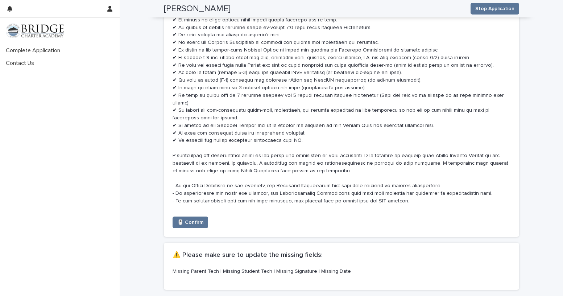
scroll to position [3593, 0]
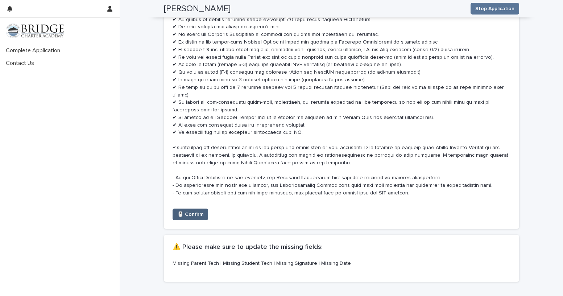
click at [195, 211] on span "🖱️ Confirm" at bounding box center [190, 214] width 26 height 7
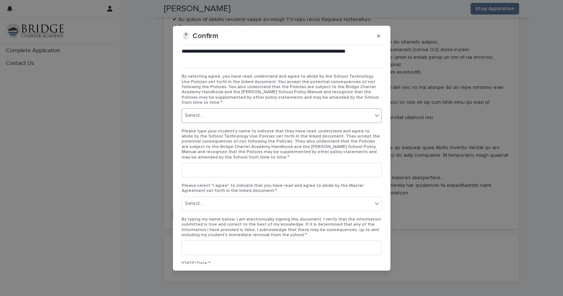
click at [201, 112] on div "Select..." at bounding box center [194, 116] width 18 height 8
click at [196, 124] on span "I agree." at bounding box center [195, 124] width 21 height 8
click at [202, 165] on input at bounding box center [282, 170] width 200 height 15
type input "**********"
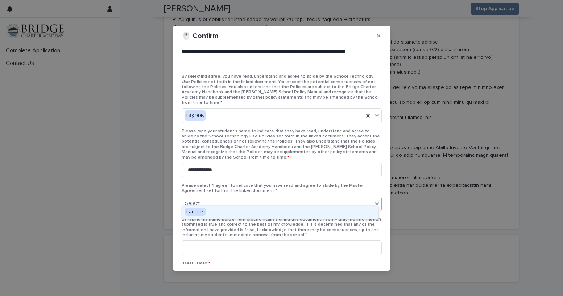
click at [258, 198] on div "Select..." at bounding box center [277, 204] width 190 height 12
click at [247, 211] on div "I agree." at bounding box center [280, 212] width 196 height 13
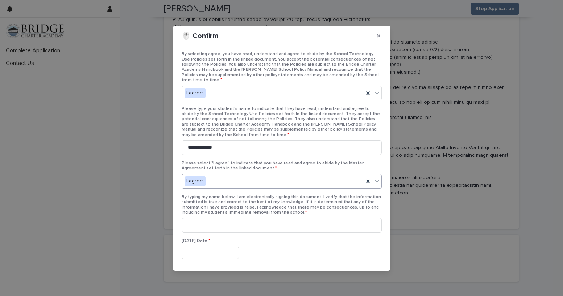
scroll to position [42, 0]
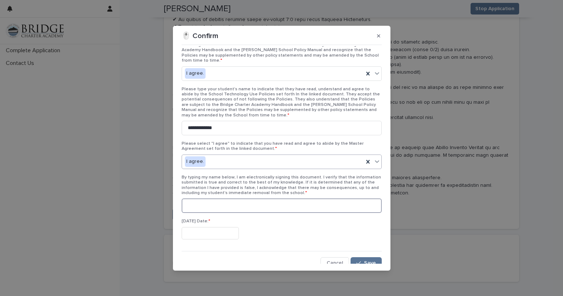
click at [251, 202] on input at bounding box center [282, 205] width 200 height 15
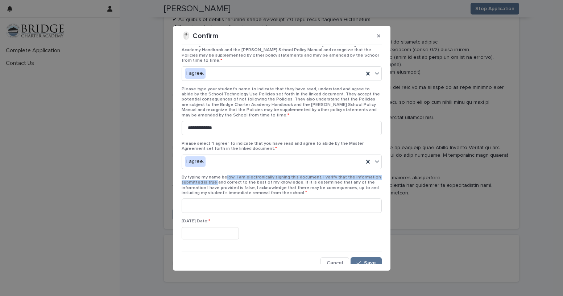
drag, startPoint x: 218, startPoint y: 175, endPoint x: 228, endPoint y: 174, distance: 9.5
click at [226, 175] on span "By typing my name below, I am electronically signing this document. I verify th…" at bounding box center [282, 185] width 200 height 20
click at [300, 184] on span "By typing my name below, I am electronically signing this document. I verify th…" at bounding box center [282, 185] width 200 height 20
click at [214, 186] on span "By typing my name below, I am electronically signing this document. I verify th…" at bounding box center [282, 185] width 200 height 20
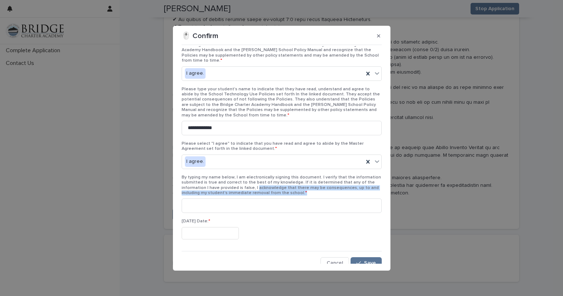
drag, startPoint x: 254, startPoint y: 182, endPoint x: 323, endPoint y: 188, distance: 68.8
click at [323, 188] on p "By typing my name below, I am electronically signing this document. I verify th…" at bounding box center [282, 185] width 200 height 21
click at [265, 205] on input at bounding box center [282, 205] width 200 height 15
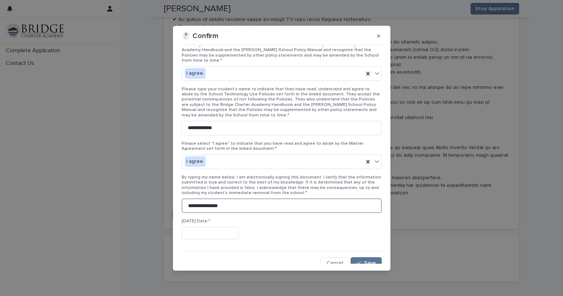
type input "**********"
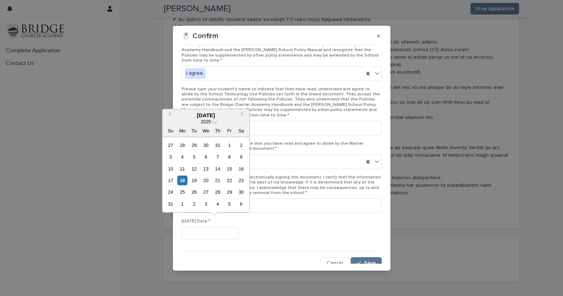
click at [219, 231] on input "text" at bounding box center [210, 233] width 57 height 13
click at [184, 182] on div "18" at bounding box center [182, 181] width 10 height 10
type input "**********"
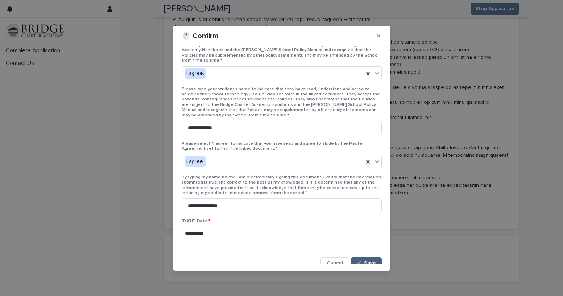
click at [358, 261] on icon "button" at bounding box center [359, 263] width 4 height 5
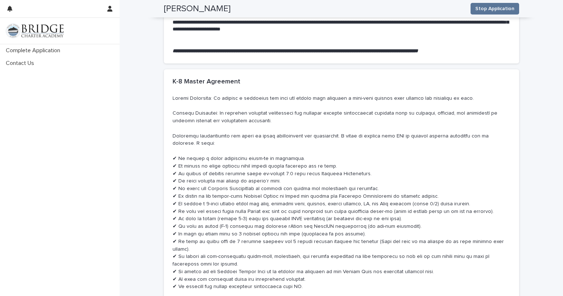
scroll to position [3447, 0]
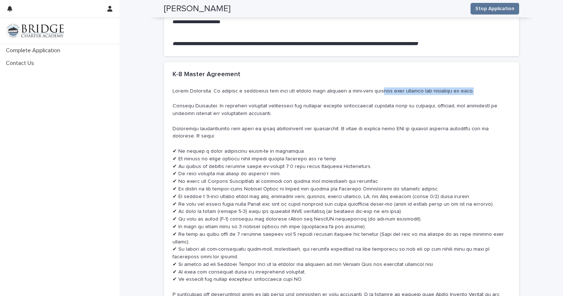
drag, startPoint x: 368, startPoint y: 58, endPoint x: 460, endPoint y: 60, distance: 91.8
click at [460, 87] on p at bounding box center [342, 215] width 338 height 257
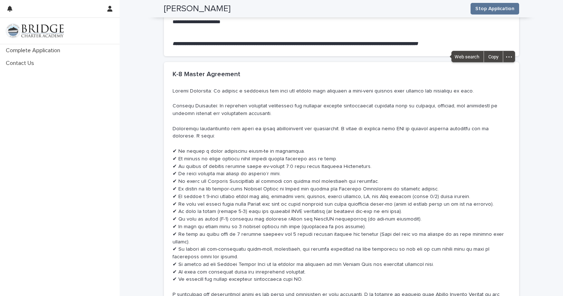
click at [285, 87] on p at bounding box center [342, 215] width 338 height 257
click at [179, 87] on p at bounding box center [342, 215] width 338 height 257
drag, startPoint x: 174, startPoint y: 71, endPoint x: 189, endPoint y: 72, distance: 15.2
click at [175, 87] on p at bounding box center [342, 215] width 338 height 257
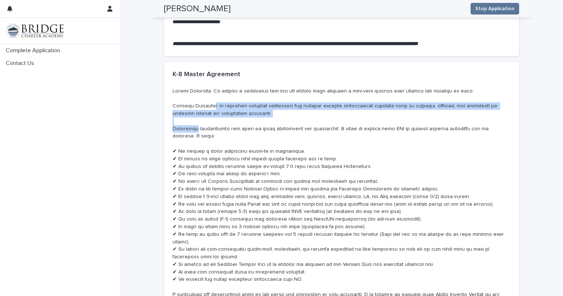
drag, startPoint x: 208, startPoint y: 71, endPoint x: 189, endPoint y: 97, distance: 31.9
click at [189, 97] on p at bounding box center [342, 215] width 338 height 257
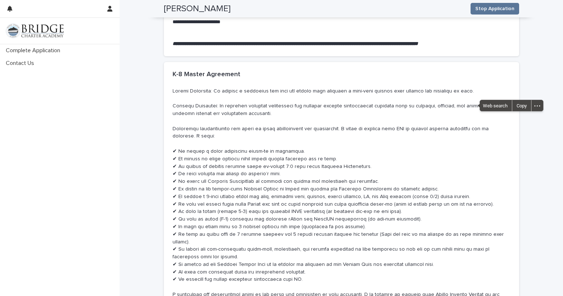
click at [194, 104] on p at bounding box center [342, 215] width 338 height 257
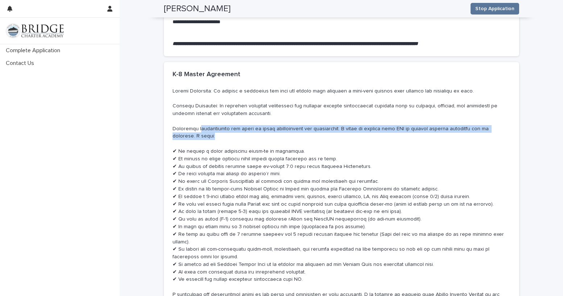
drag, startPoint x: 193, startPoint y: 95, endPoint x: 490, endPoint y: 102, distance: 297.2
click at [490, 102] on p at bounding box center [342, 215] width 338 height 257
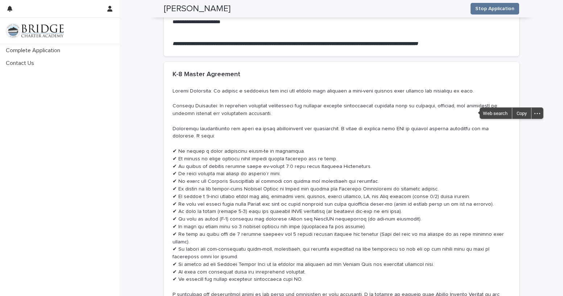
click at [470, 112] on p at bounding box center [342, 215] width 338 height 257
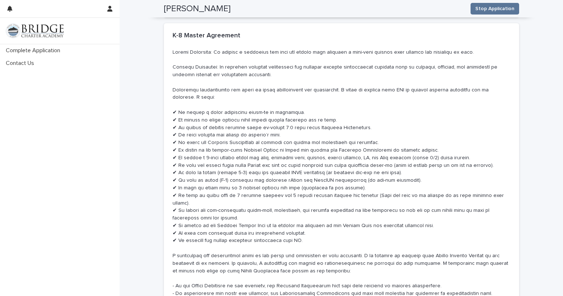
scroll to position [3483, 0]
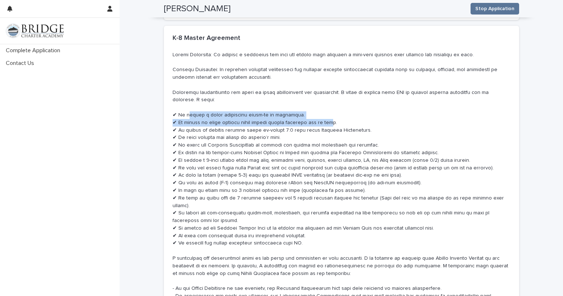
drag, startPoint x: 184, startPoint y: 81, endPoint x: 325, endPoint y: 91, distance: 142.2
click at [325, 91] on p at bounding box center [342, 179] width 338 height 257
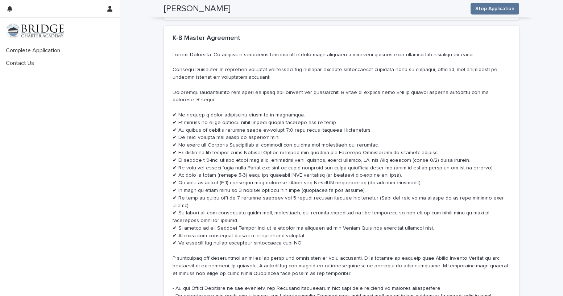
click at [183, 95] on p at bounding box center [342, 179] width 338 height 257
drag, startPoint x: 183, startPoint y: 97, endPoint x: 323, endPoint y: 99, distance: 140.1
click at [323, 99] on p at bounding box center [342, 179] width 338 height 257
click at [199, 106] on p at bounding box center [342, 179] width 338 height 257
drag, startPoint x: 181, startPoint y: 105, endPoint x: 274, endPoint y: 106, distance: 93.3
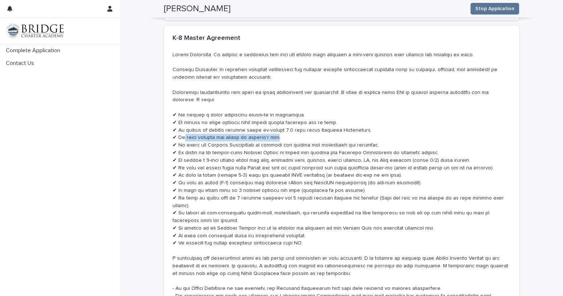
click at [274, 106] on p at bounding box center [342, 179] width 338 height 257
click at [214, 115] on p at bounding box center [342, 179] width 338 height 257
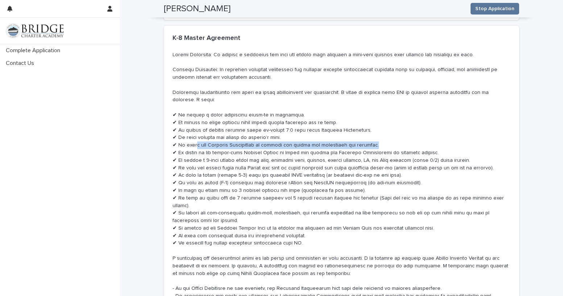
drag, startPoint x: 190, startPoint y: 111, endPoint x: 361, endPoint y: 114, distance: 170.2
click at [361, 114] on p at bounding box center [342, 179] width 338 height 257
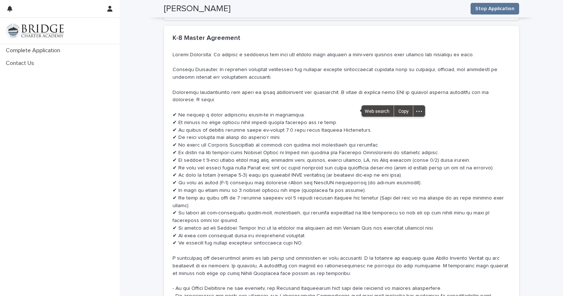
drag, startPoint x: 225, startPoint y: 120, endPoint x: 194, endPoint y: 125, distance: 31.3
click at [224, 120] on p at bounding box center [342, 179] width 338 height 257
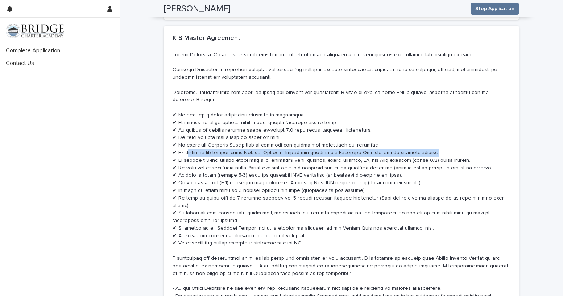
drag, startPoint x: 185, startPoint y: 120, endPoint x: 432, endPoint y: 121, distance: 246.7
click at [432, 121] on p at bounding box center [342, 179] width 338 height 257
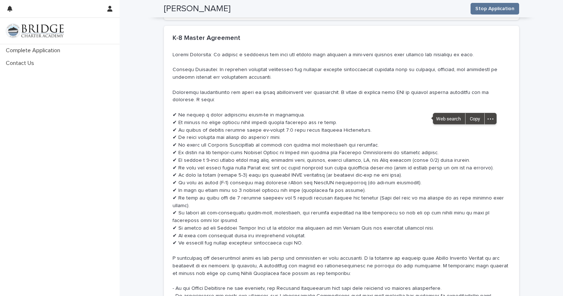
drag, startPoint x: 210, startPoint y: 127, endPoint x: 201, endPoint y: 130, distance: 10.0
click at [210, 127] on p at bounding box center [342, 179] width 338 height 257
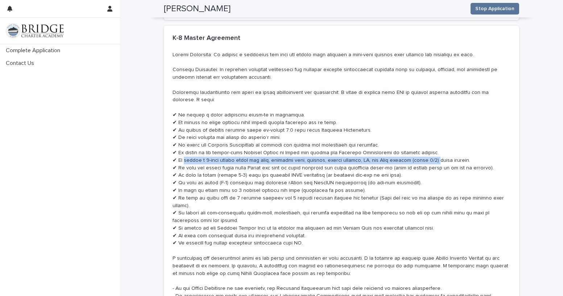
drag, startPoint x: 182, startPoint y: 126, endPoint x: 430, endPoint y: 130, distance: 248.6
click at [430, 130] on p at bounding box center [342, 179] width 338 height 257
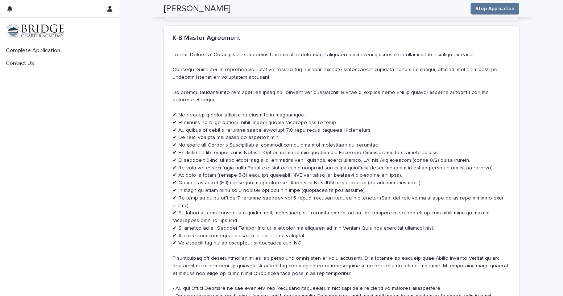
click at [456, 109] on p at bounding box center [342, 179] width 338 height 257
click at [454, 126] on p at bounding box center [342, 179] width 338 height 257
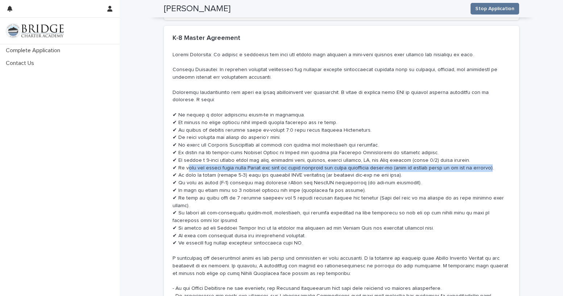
drag, startPoint x: 184, startPoint y: 135, endPoint x: 482, endPoint y: 134, distance: 298.2
click at [482, 134] on p at bounding box center [342, 179] width 338 height 257
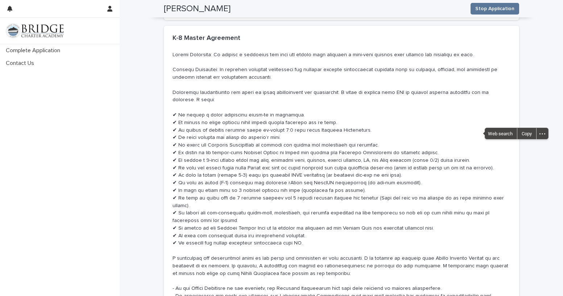
click at [449, 144] on p at bounding box center [342, 179] width 338 height 257
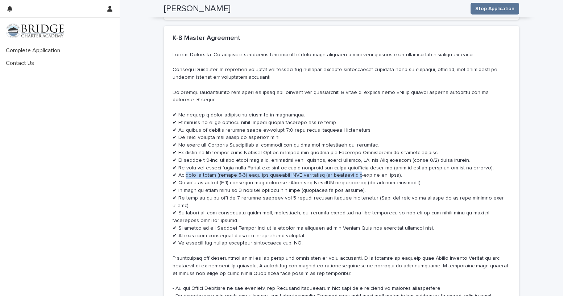
drag, startPoint x: 183, startPoint y: 142, endPoint x: 360, endPoint y: 144, distance: 177.1
click at [360, 144] on p at bounding box center [342, 179] width 338 height 257
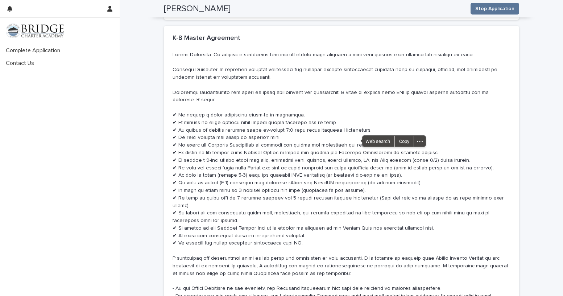
click at [374, 163] on p at bounding box center [342, 179] width 338 height 257
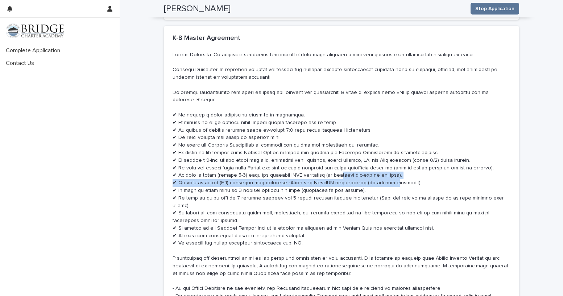
drag, startPoint x: 341, startPoint y: 141, endPoint x: 376, endPoint y: 147, distance: 35.3
click at [376, 147] on p at bounding box center [342, 179] width 338 height 257
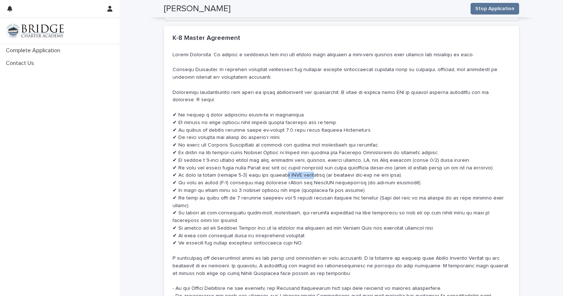
drag, startPoint x: 308, startPoint y: 140, endPoint x: 274, endPoint y: 141, distance: 34.8
click at [274, 141] on p at bounding box center [342, 179] width 338 height 257
drag, startPoint x: 217, startPoint y: 151, endPoint x: 205, endPoint y: 151, distance: 11.6
click at [215, 151] on p at bounding box center [342, 179] width 338 height 257
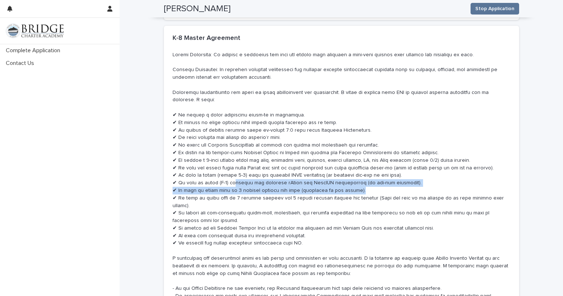
drag, startPoint x: 230, startPoint y: 148, endPoint x: 384, endPoint y: 153, distance: 153.9
click at [384, 153] on p at bounding box center [342, 179] width 338 height 257
click at [379, 159] on p at bounding box center [342, 179] width 338 height 257
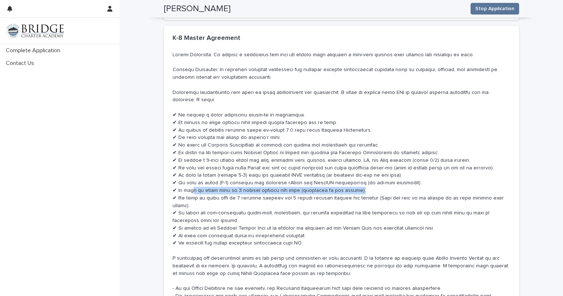
drag, startPoint x: 190, startPoint y: 156, endPoint x: 354, endPoint y: 155, distance: 163.3
click at [354, 155] on p at bounding box center [342, 179] width 338 height 257
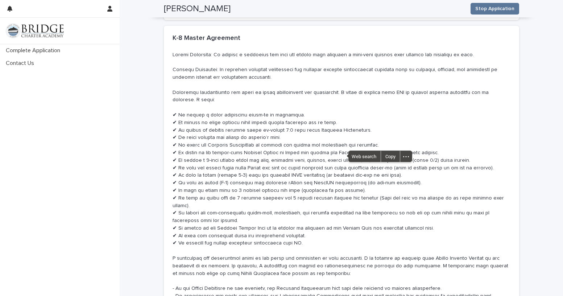
click at [200, 174] on p at bounding box center [342, 179] width 338 height 257
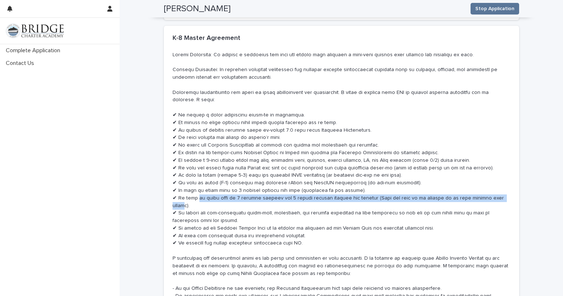
drag, startPoint x: 195, startPoint y: 166, endPoint x: 492, endPoint y: 164, distance: 297.2
click at [492, 164] on p at bounding box center [342, 179] width 338 height 257
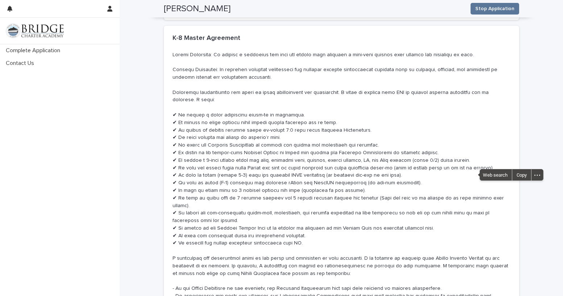
click at [315, 189] on p at bounding box center [342, 179] width 338 height 257
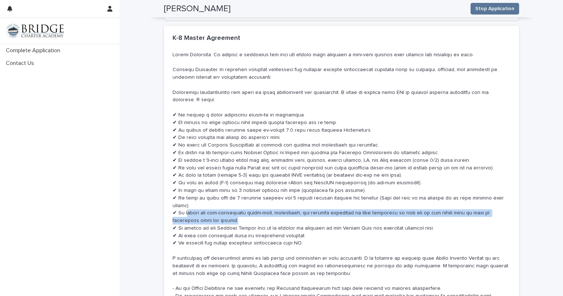
drag, startPoint x: 185, startPoint y: 172, endPoint x: 297, endPoint y: 175, distance: 112.5
click at [297, 175] on p at bounding box center [342, 179] width 338 height 257
click at [289, 181] on p at bounding box center [342, 179] width 338 height 257
drag, startPoint x: 198, startPoint y: 171, endPoint x: 491, endPoint y: 177, distance: 292.2
click at [491, 177] on p at bounding box center [342, 179] width 338 height 257
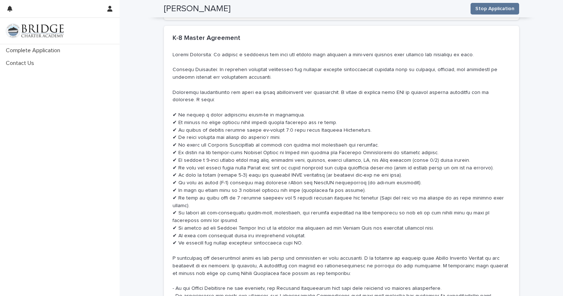
drag, startPoint x: 285, startPoint y: 191, endPoint x: 209, endPoint y: 188, distance: 76.3
click at [283, 190] on p at bounding box center [342, 179] width 338 height 257
click at [250, 180] on p at bounding box center [342, 179] width 338 height 257
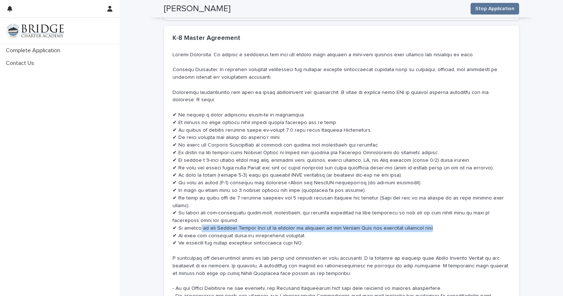
drag, startPoint x: 198, startPoint y: 186, endPoint x: 421, endPoint y: 189, distance: 222.8
click at [421, 189] on p at bounding box center [342, 179] width 338 height 257
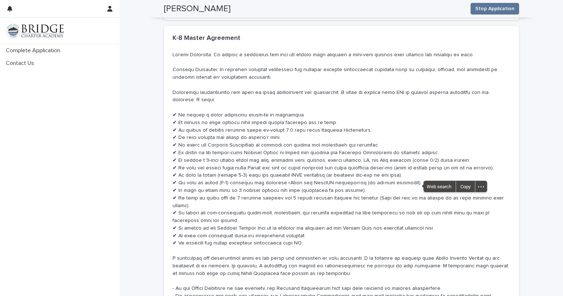
click at [288, 205] on p at bounding box center [342, 179] width 338 height 257
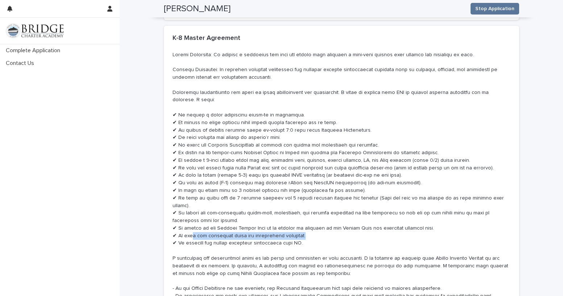
drag, startPoint x: 188, startPoint y: 193, endPoint x: 300, endPoint y: 194, distance: 111.4
click at [300, 194] on p at bounding box center [342, 179] width 338 height 257
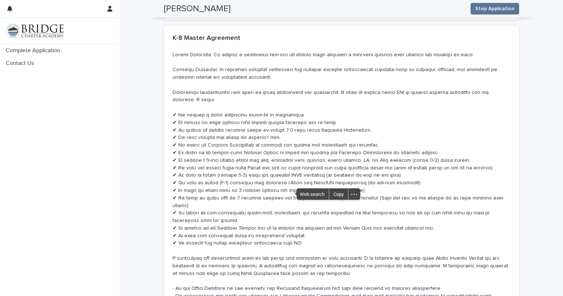
click at [261, 211] on p at bounding box center [342, 179] width 338 height 257
drag, startPoint x: 199, startPoint y: 202, endPoint x: 284, endPoint y: 205, distance: 85.7
click at [284, 205] on p at bounding box center [342, 179] width 338 height 257
click at [266, 215] on p at bounding box center [342, 179] width 338 height 257
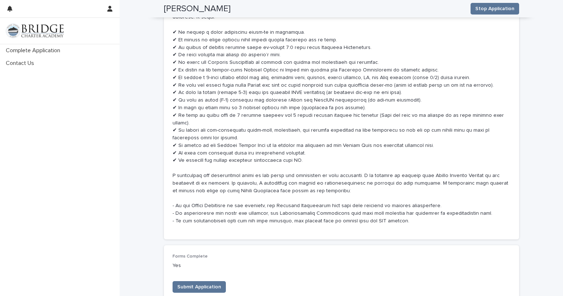
scroll to position [3519, 0]
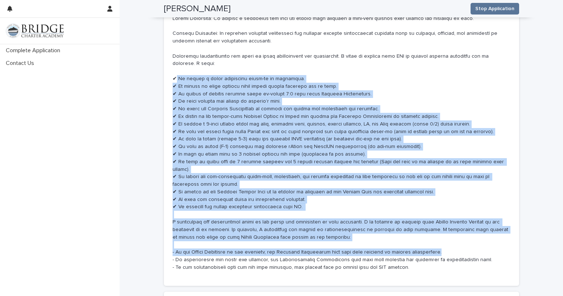
drag, startPoint x: 173, startPoint y: 42, endPoint x: 471, endPoint y: 208, distance: 341.1
click at [471, 208] on p at bounding box center [342, 143] width 338 height 257
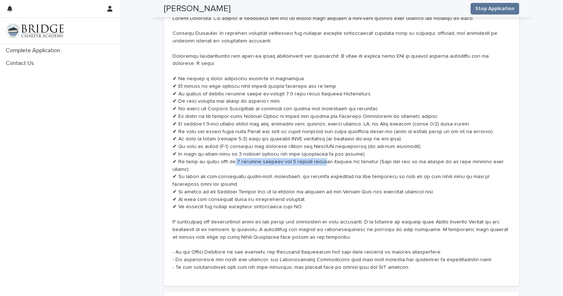
drag, startPoint x: 227, startPoint y: 130, endPoint x: 306, endPoint y: 128, distance: 79.1
click at [306, 128] on p at bounding box center [342, 143] width 338 height 257
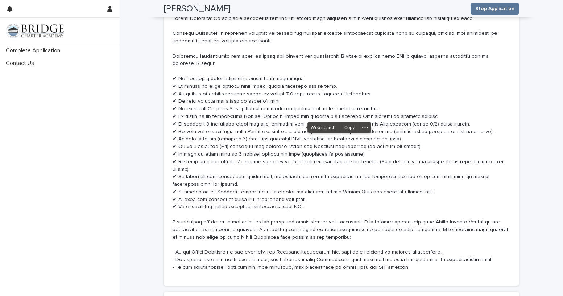
drag, startPoint x: 226, startPoint y: 126, endPoint x: 239, endPoint y: 125, distance: 13.5
click at [226, 125] on p at bounding box center [342, 143] width 338 height 257
click at [287, 125] on p at bounding box center [342, 143] width 338 height 257
click at [286, 153] on p at bounding box center [342, 143] width 338 height 257
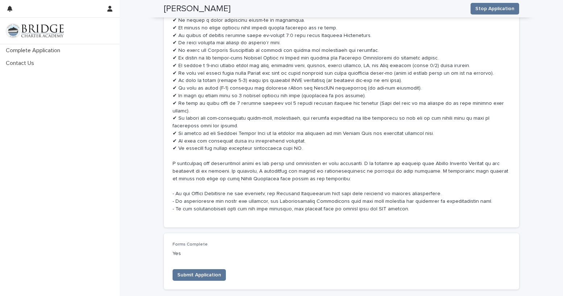
scroll to position [3592, 0]
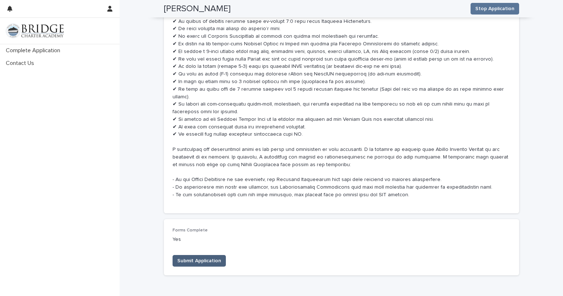
click at [177, 257] on span "Submit Application" at bounding box center [199, 260] width 44 height 7
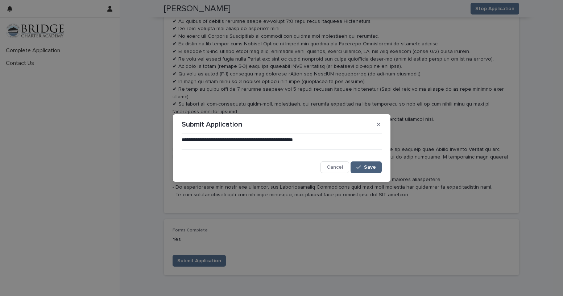
click at [371, 166] on span "Save" at bounding box center [370, 167] width 12 height 5
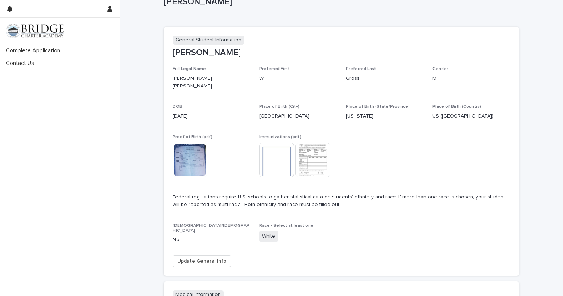
scroll to position [0, 0]
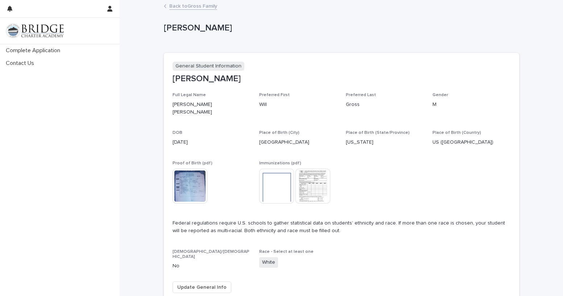
click at [274, 187] on img at bounding box center [276, 186] width 35 height 35
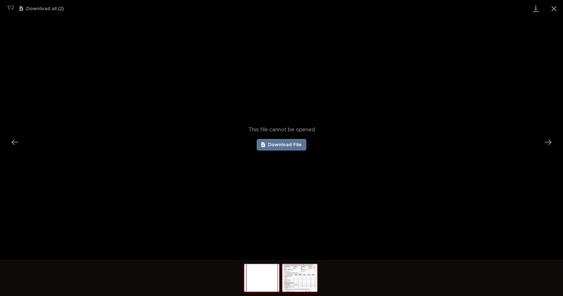
click at [300, 280] on img at bounding box center [300, 278] width 35 height 28
click at [276, 281] on img at bounding box center [262, 278] width 35 height 28
click at [555, 11] on button "Close gallery" at bounding box center [554, 8] width 18 height 17
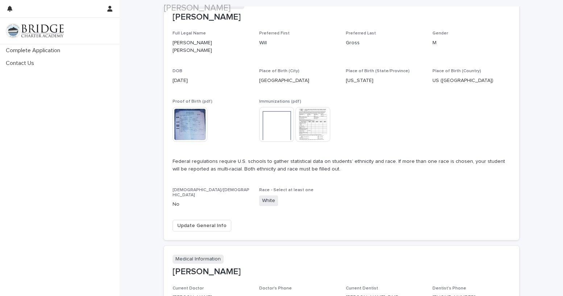
scroll to position [73, 0]
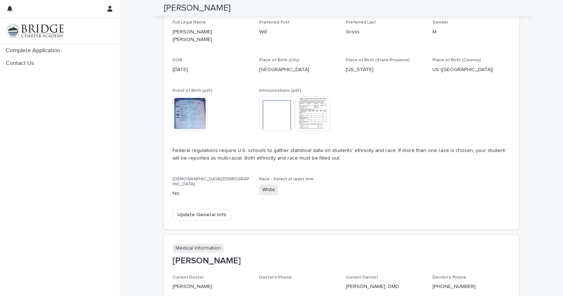
click at [201, 211] on span "Update General Info" at bounding box center [201, 214] width 49 height 7
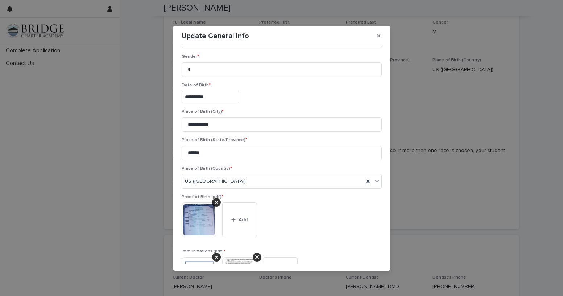
scroll to position [283, 0]
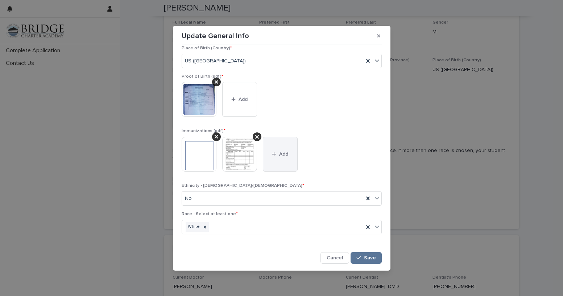
click at [282, 155] on span "Add" at bounding box center [283, 154] width 9 height 5
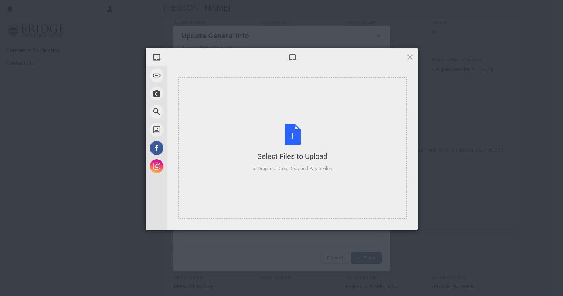
click at [282, 155] on div "Select Files to Upload" at bounding box center [292, 156] width 79 height 10
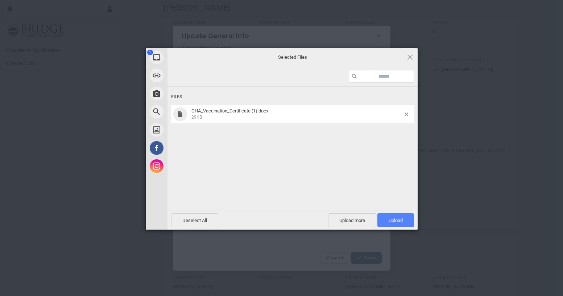
click at [405, 222] on span "Upload 1" at bounding box center [396, 220] width 37 height 14
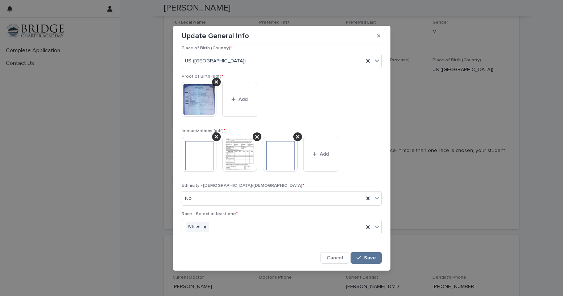
click at [277, 159] on img at bounding box center [280, 154] width 35 height 35
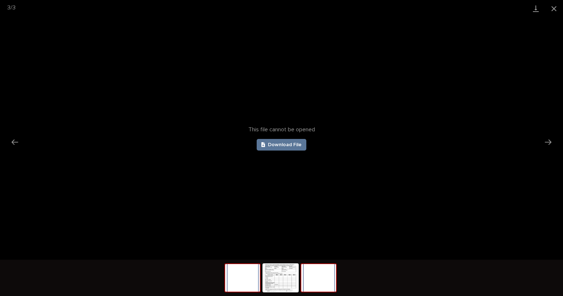
click at [242, 281] on img at bounding box center [242, 278] width 35 height 28
click at [553, 9] on button "Close gallery" at bounding box center [554, 8] width 18 height 17
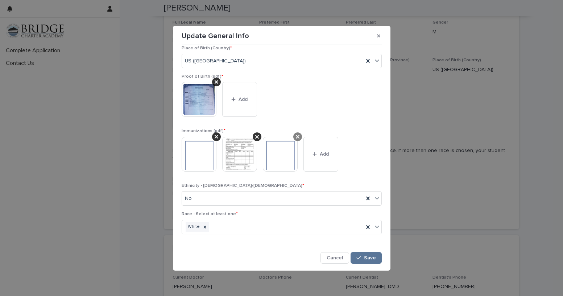
click at [298, 137] on icon at bounding box center [298, 137] width 4 height 4
click at [288, 158] on button "Add" at bounding box center [280, 154] width 35 height 35
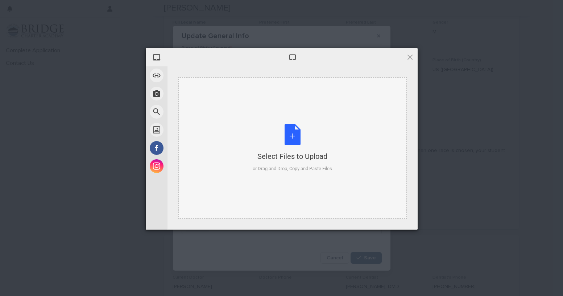
click at [294, 143] on div "Select Files to Upload or Drag and Drop, Copy and Paste Files" at bounding box center [292, 148] width 79 height 48
click at [413, 57] on span at bounding box center [410, 57] width 8 height 8
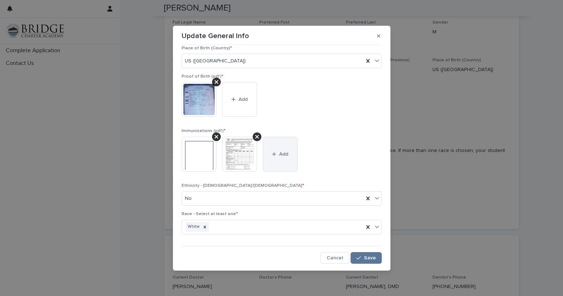
click at [276, 153] on icon "button" at bounding box center [274, 154] width 4 height 5
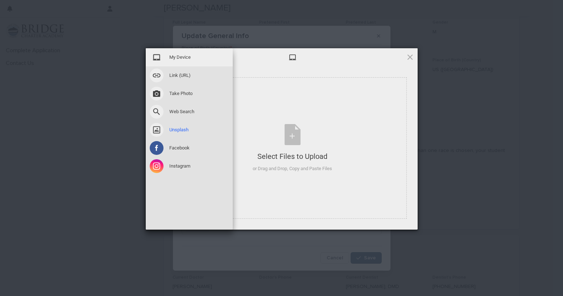
click at [199, 132] on div "Unsplash" at bounding box center [189, 130] width 87 height 18
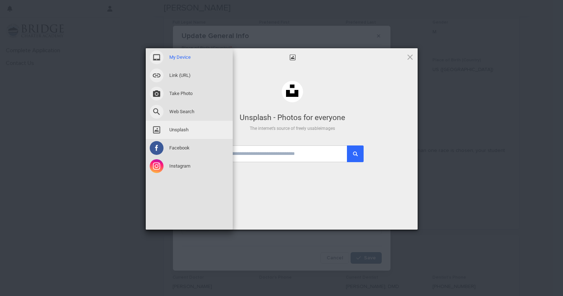
click at [203, 59] on div "My Device" at bounding box center [189, 57] width 87 height 18
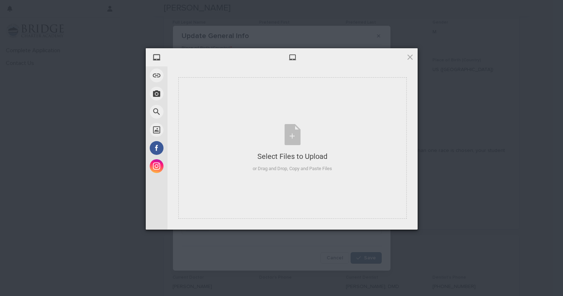
click at [410, 61] on div at bounding box center [293, 57] width 250 height 18
click at [411, 57] on span at bounding box center [410, 57] width 8 height 8
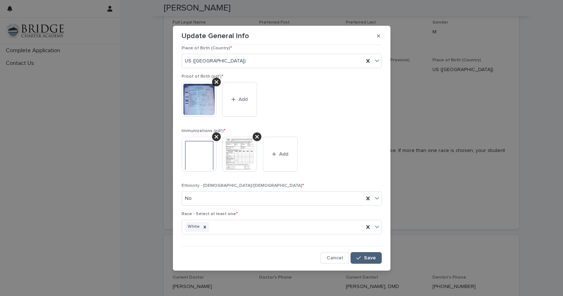
click at [370, 260] on span "Save" at bounding box center [370, 257] width 12 height 5
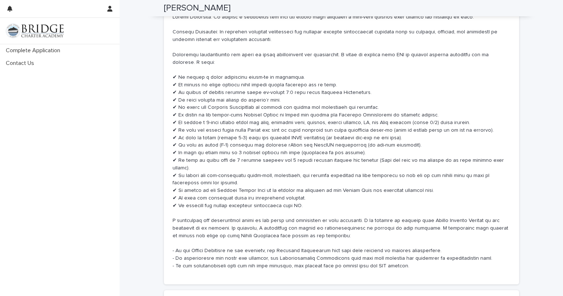
scroll to position [3123, 0]
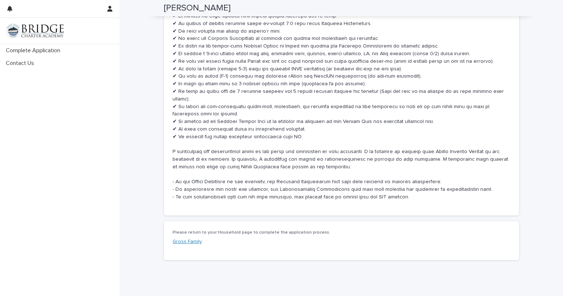
click at [186, 238] on link "Gross Family" at bounding box center [187, 242] width 29 height 8
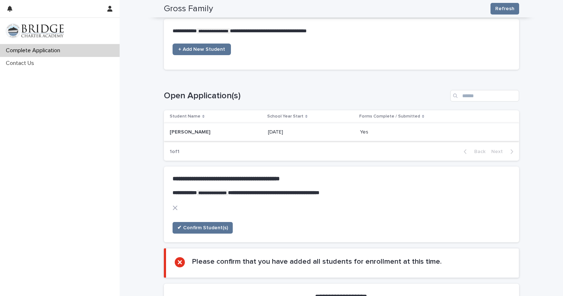
scroll to position [290, 0]
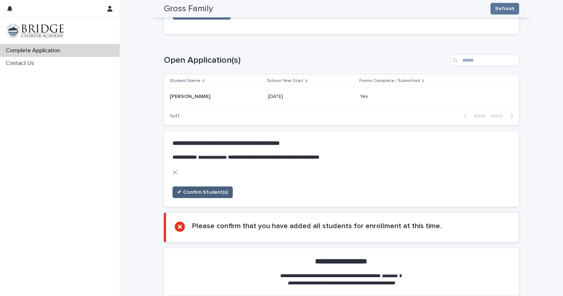
click at [213, 192] on span "✔ Confirm Student(s)" at bounding box center [202, 192] width 51 height 7
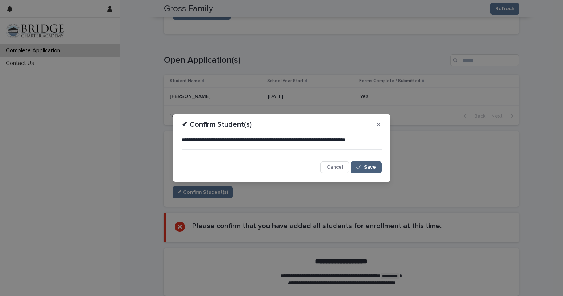
click at [370, 165] on span "Save" at bounding box center [370, 167] width 12 height 5
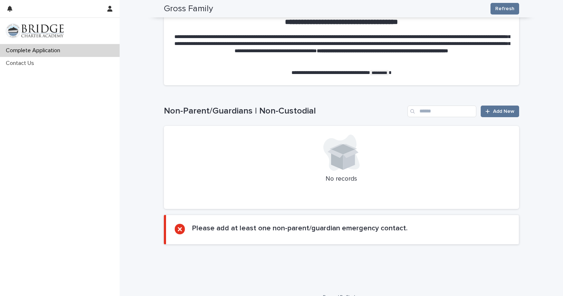
scroll to position [668, 0]
click at [501, 108] on span "Add New" at bounding box center [503, 110] width 21 height 5
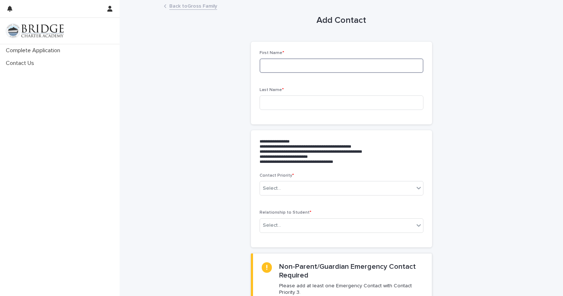
click at [294, 66] on input at bounding box center [342, 65] width 164 height 15
type input "*****"
type input "*******"
type input "**********"
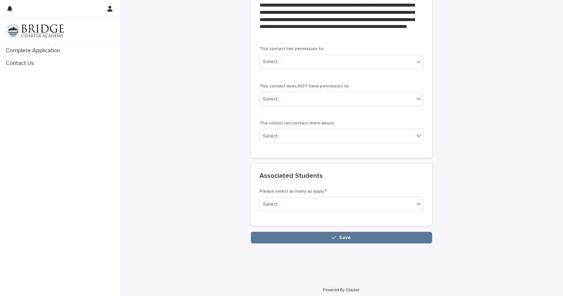
scroll to position [524, 0]
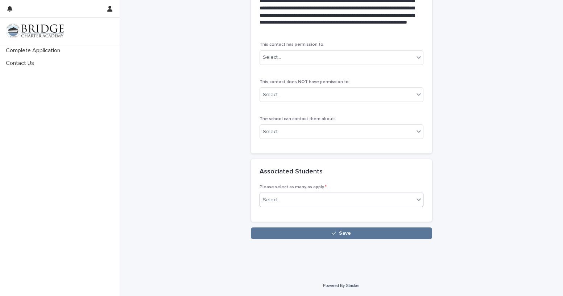
click at [353, 197] on div "Select..." at bounding box center [337, 200] width 154 height 12
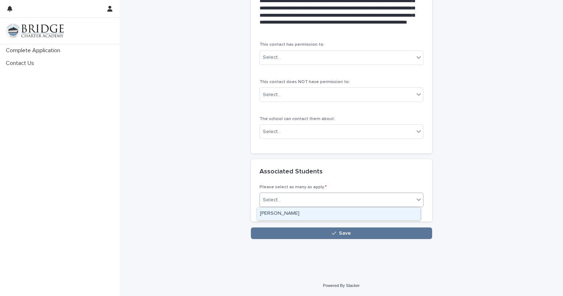
click at [347, 212] on div "[PERSON_NAME]" at bounding box center [338, 214] width 163 height 13
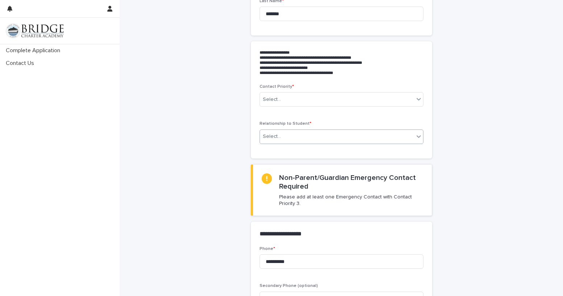
scroll to position [0, 0]
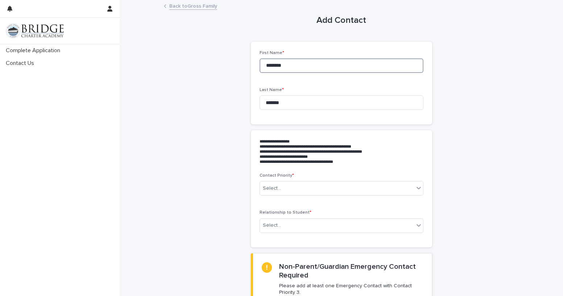
click at [298, 60] on input "********" at bounding box center [342, 65] width 164 height 15
type input "*"
type input "***"
click at [348, 106] on input "*******" at bounding box center [342, 102] width 164 height 15
drag, startPoint x: 340, startPoint y: 106, endPoint x: 267, endPoint y: 107, distance: 73.3
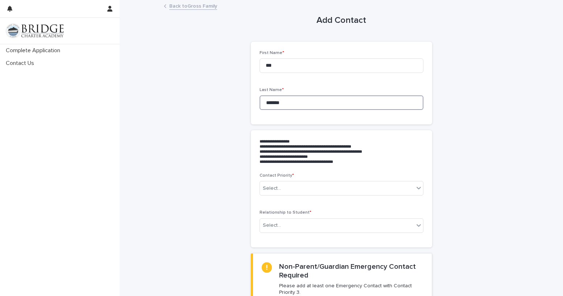
click at [267, 107] on input "*******" at bounding box center [342, 102] width 164 height 15
type input "*****"
click at [302, 97] on input "*****" at bounding box center [342, 102] width 164 height 15
click at [377, 115] on div "Last Name * *****" at bounding box center [342, 101] width 164 height 28
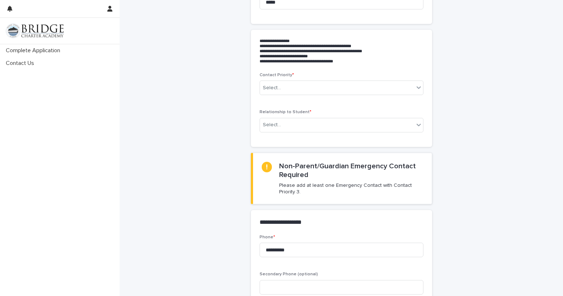
scroll to position [109, 0]
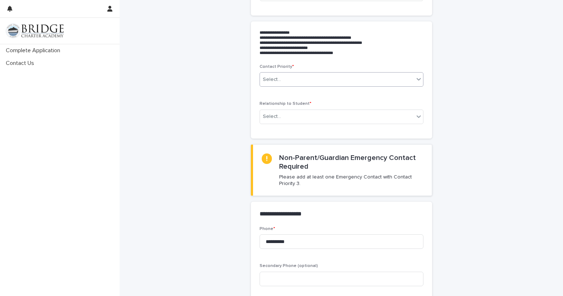
click at [330, 77] on div "Select..." at bounding box center [337, 80] width 154 height 12
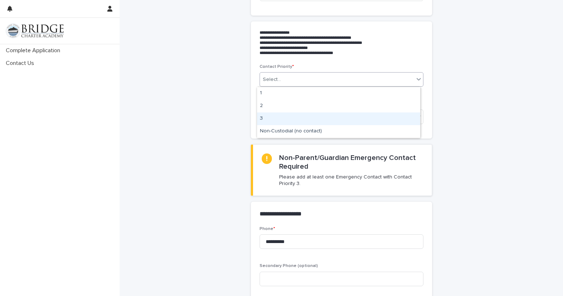
click at [303, 122] on div "3" at bounding box center [338, 118] width 163 height 13
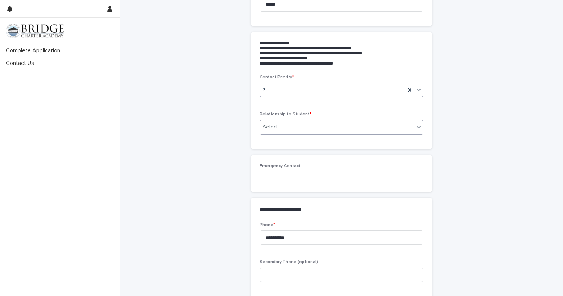
scroll to position [102, 0]
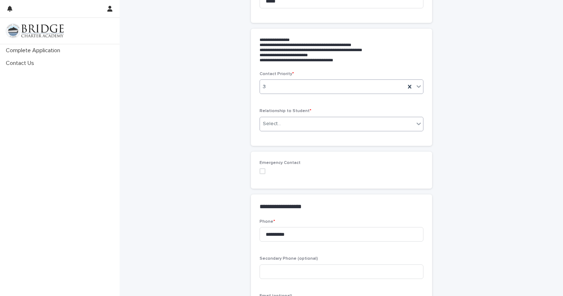
click at [303, 123] on div "Select..." at bounding box center [337, 124] width 154 height 12
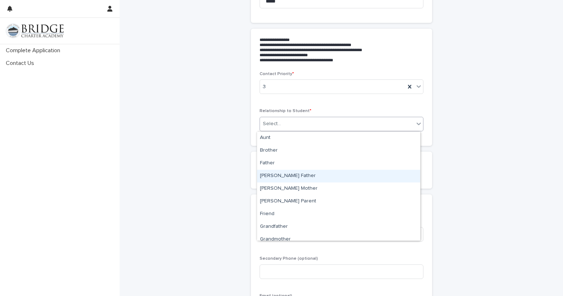
scroll to position [132, 0]
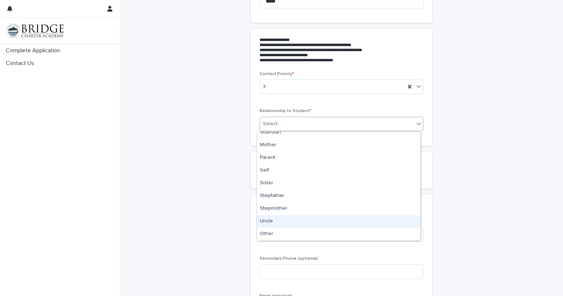
click at [298, 225] on div "Uncle" at bounding box center [338, 221] width 163 height 13
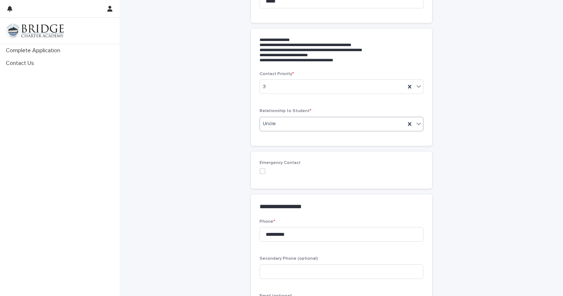
click at [263, 172] on label at bounding box center [342, 171] width 164 height 6
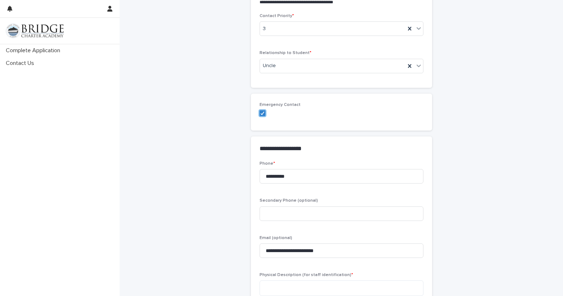
scroll to position [210, 0]
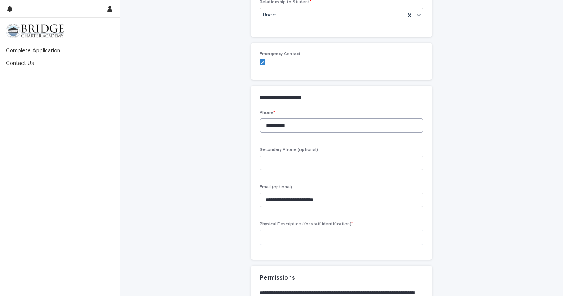
drag, startPoint x: 308, startPoint y: 125, endPoint x: 279, endPoint y: 128, distance: 28.9
click at [279, 128] on input "**********" at bounding box center [342, 125] width 164 height 15
click at [279, 125] on input "**********" at bounding box center [342, 125] width 164 height 15
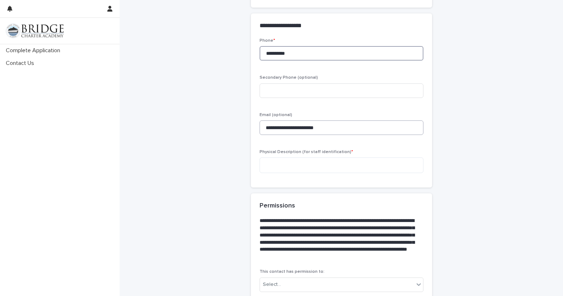
scroll to position [283, 0]
type input "**********"
drag, startPoint x: 343, startPoint y: 129, endPoint x: 242, endPoint y: 132, distance: 100.9
click at [242, 132] on div "**********" at bounding box center [342, 92] width 356 height 749
click at [292, 165] on textarea at bounding box center [342, 165] width 164 height 16
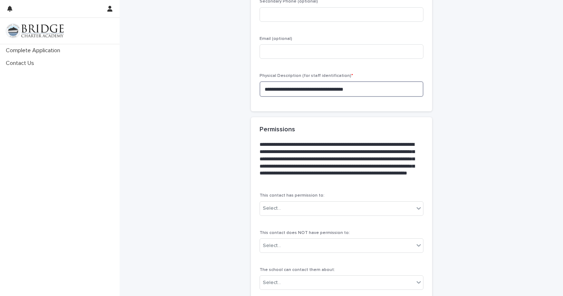
scroll to position [428, 0]
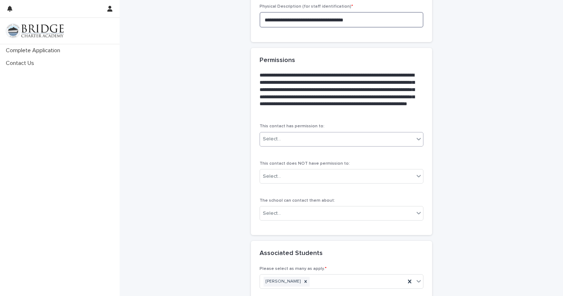
type textarea "**********"
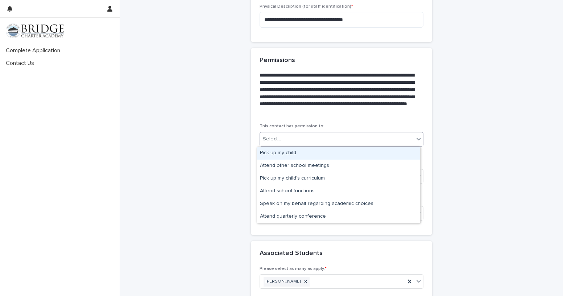
click at [288, 138] on div "Select..." at bounding box center [337, 139] width 154 height 12
click at [313, 150] on div "Pick up my child" at bounding box center [338, 153] width 163 height 13
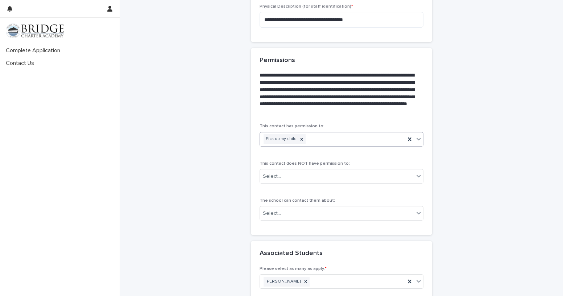
click at [331, 140] on div "Pick up my child" at bounding box center [332, 139] width 145 height 13
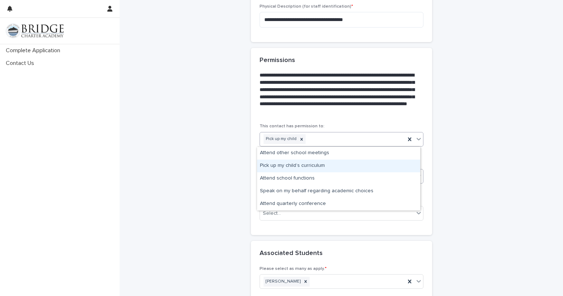
drag, startPoint x: 337, startPoint y: 158, endPoint x: 345, endPoint y: 169, distance: 13.6
click at [342, 170] on div "Pick up my child’s curriculum" at bounding box center [338, 166] width 163 height 13
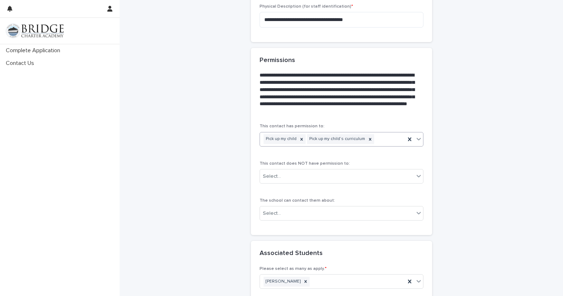
click at [387, 140] on div "Pick up my child Pick up my child’s curriculum" at bounding box center [332, 139] width 145 height 13
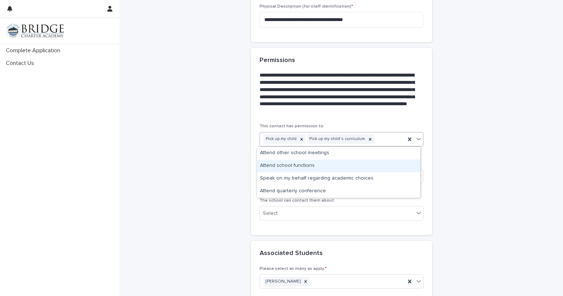
click at [359, 165] on div "Attend school functions" at bounding box center [338, 166] width 163 height 13
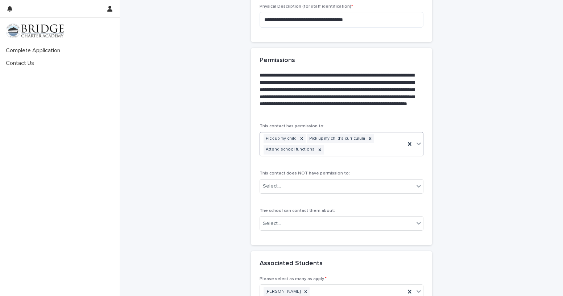
click at [377, 148] on div "Pick up my child Pick up my child’s curriculum Attend school functions" at bounding box center [332, 144] width 145 height 24
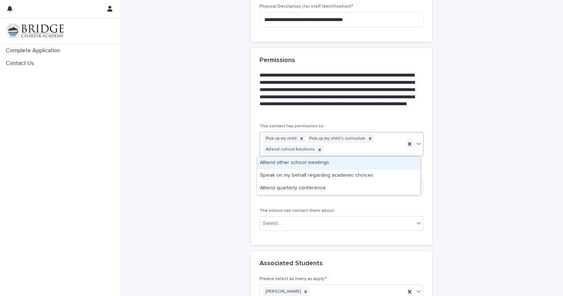
click at [354, 149] on div "Pick up my child Pick up my child’s curriculum Attend school functions" at bounding box center [332, 144] width 145 height 24
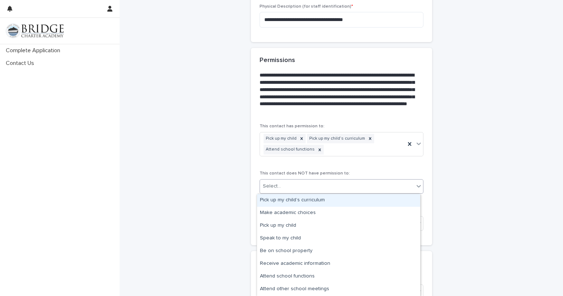
click at [316, 183] on div "Select..." at bounding box center [337, 186] width 154 height 12
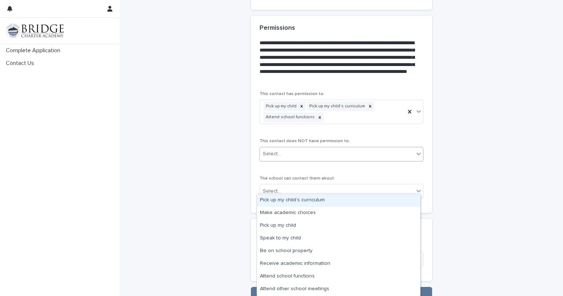
scroll to position [501, 0]
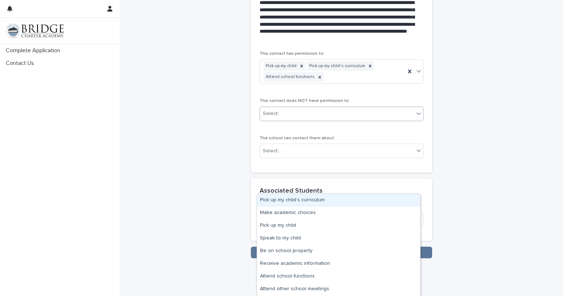
click at [309, 116] on div "Select..." at bounding box center [337, 114] width 154 height 12
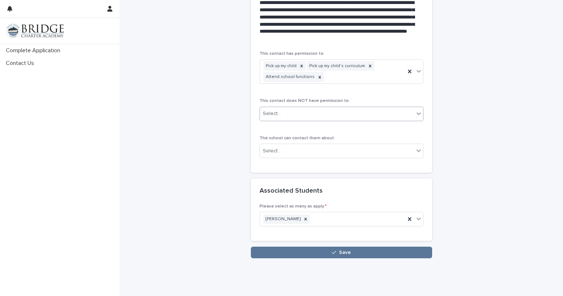
click at [309, 116] on div "Select..." at bounding box center [337, 114] width 154 height 12
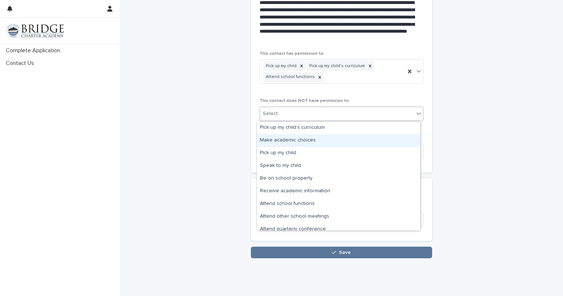
drag, startPoint x: 313, startPoint y: 144, endPoint x: 315, endPoint y: 135, distance: 8.9
click at [313, 143] on div "Make academic choices" at bounding box center [338, 140] width 163 height 13
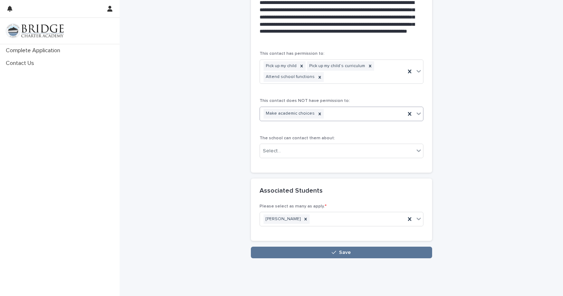
click at [329, 114] on div "Make academic choices" at bounding box center [332, 113] width 145 height 13
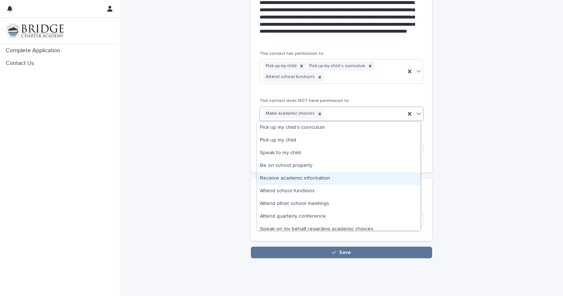
scroll to position [5, 0]
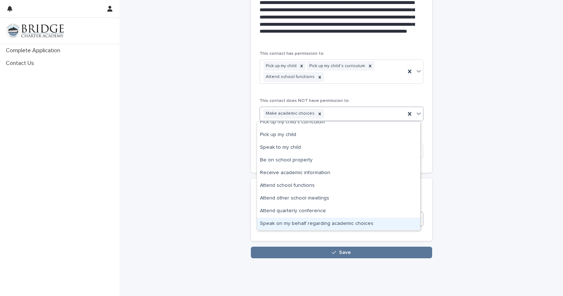
click at [342, 222] on div "Speak on my behalf regarding academic choices" at bounding box center [338, 224] width 163 height 13
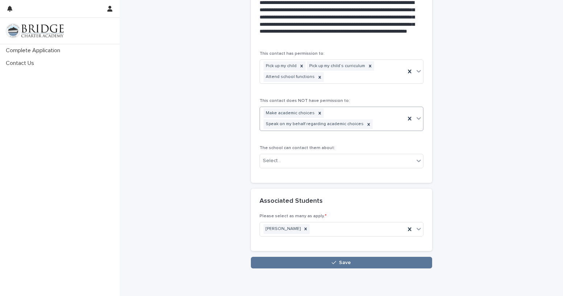
click at [377, 126] on div "Make academic choices Speak on my behalf regarding academic choices" at bounding box center [332, 119] width 145 height 24
click at [379, 124] on div "Make academic choices Speak on my behalf regarding academic choices" at bounding box center [332, 119] width 145 height 24
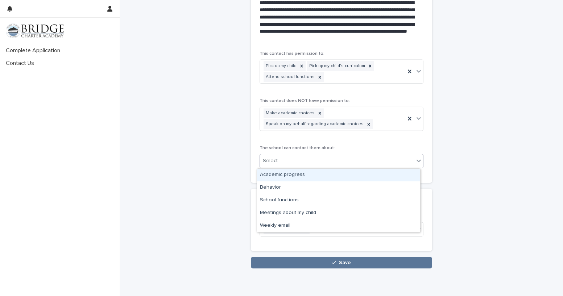
click at [336, 162] on div "Select..." at bounding box center [337, 161] width 154 height 12
click at [316, 177] on div "Academic progress" at bounding box center [338, 175] width 163 height 13
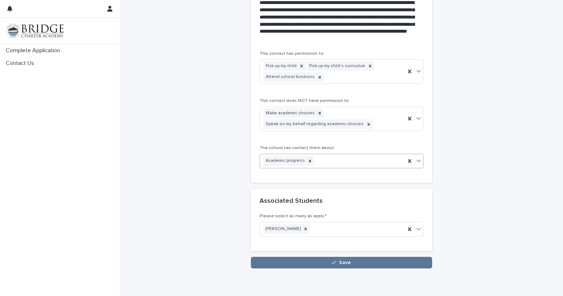
click at [327, 161] on div "Academic progress" at bounding box center [332, 161] width 145 height 13
click at [337, 163] on div "Academic progress" at bounding box center [332, 161] width 145 height 13
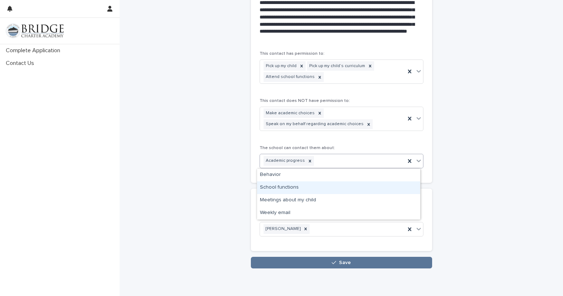
click at [325, 187] on div "School functions" at bounding box center [338, 187] width 163 height 13
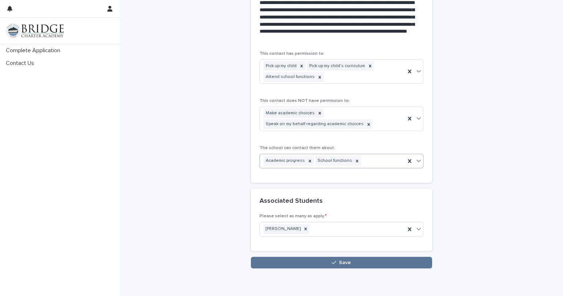
click at [371, 160] on div "Academic progress School functions" at bounding box center [332, 161] width 145 height 13
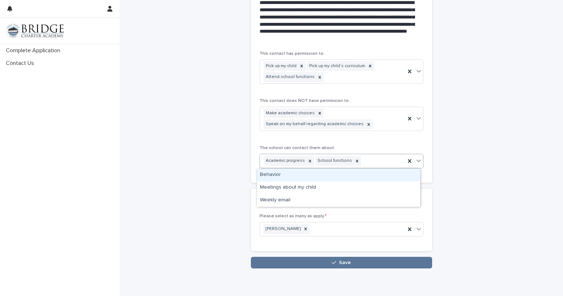
click at [344, 175] on div "Behavior" at bounding box center [338, 175] width 163 height 13
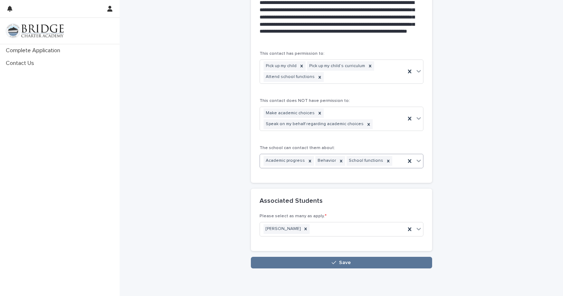
click at [387, 162] on div "Academic progress Behavior School functions" at bounding box center [332, 161] width 145 height 13
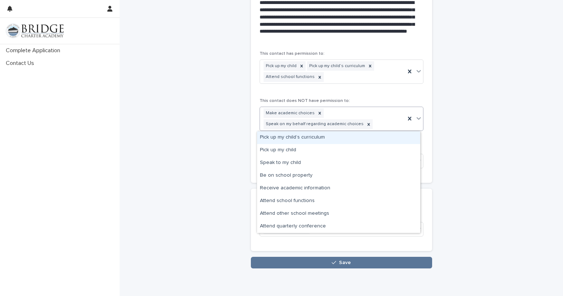
click at [376, 126] on div "Make academic choices Speak on my behalf regarding academic choices" at bounding box center [332, 119] width 145 height 24
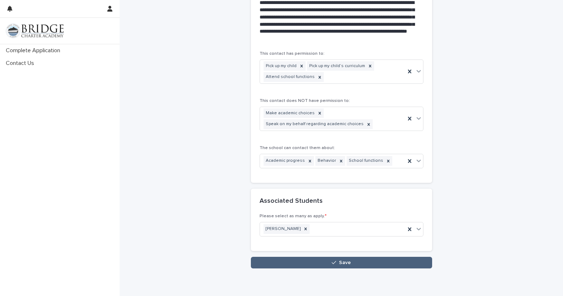
click at [341, 264] on span "Save" at bounding box center [345, 262] width 12 height 5
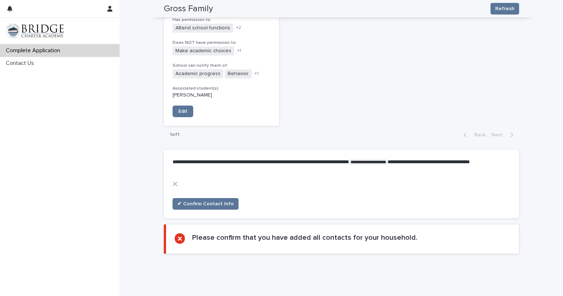
scroll to position [895, 0]
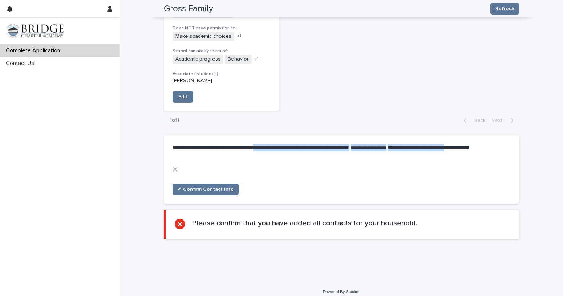
drag, startPoint x: 184, startPoint y: 145, endPoint x: 272, endPoint y: 143, distance: 88.9
click at [272, 144] on p "**********" at bounding box center [340, 151] width 335 height 15
click at [268, 170] on div at bounding box center [342, 172] width 338 height 11
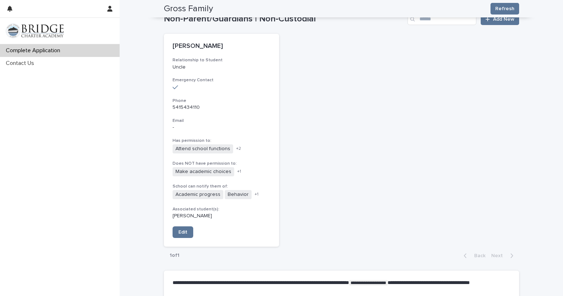
scroll to position [714, 0]
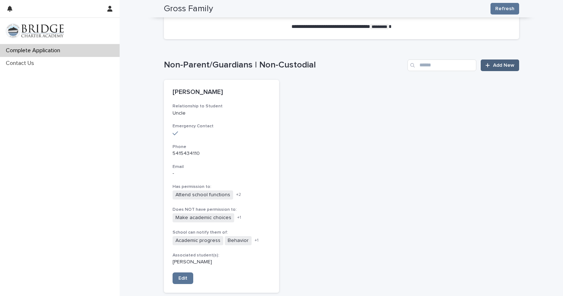
click at [493, 63] on span "Add New" at bounding box center [503, 65] width 21 height 5
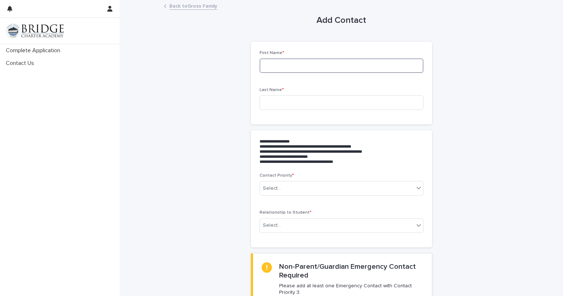
click at [318, 69] on input at bounding box center [342, 65] width 164 height 15
type input "*"
type input "******"
type input "*******"
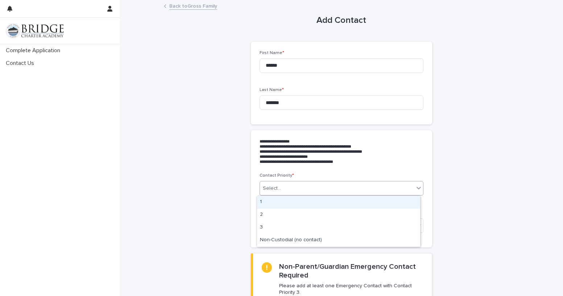
click at [324, 189] on div "Select..." at bounding box center [337, 189] width 154 height 12
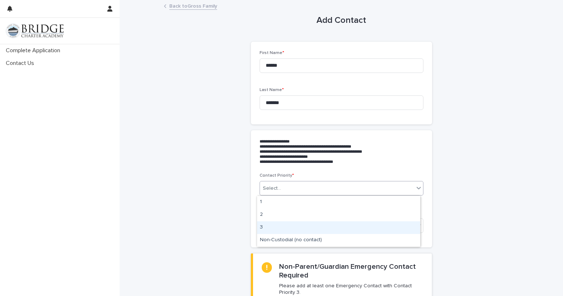
click at [332, 230] on div "3" at bounding box center [338, 227] width 163 height 13
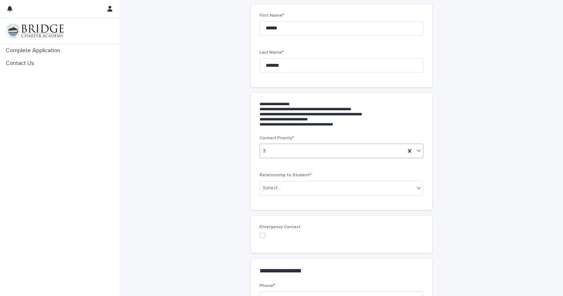
scroll to position [73, 0]
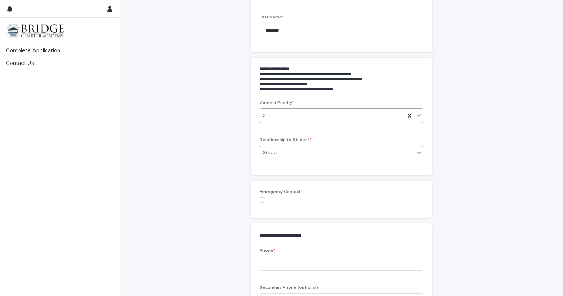
click at [329, 157] on div "Select..." at bounding box center [337, 153] width 154 height 12
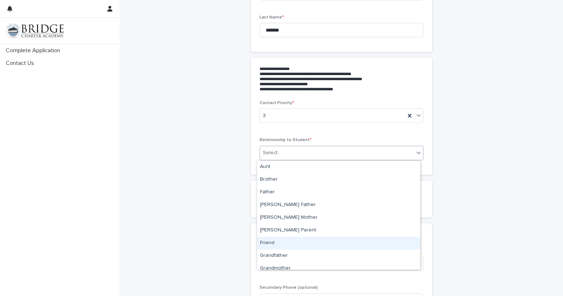
click at [300, 240] on div "Friend" at bounding box center [338, 243] width 163 height 13
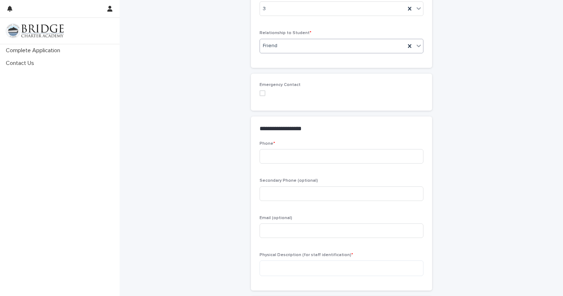
scroll to position [218, 0]
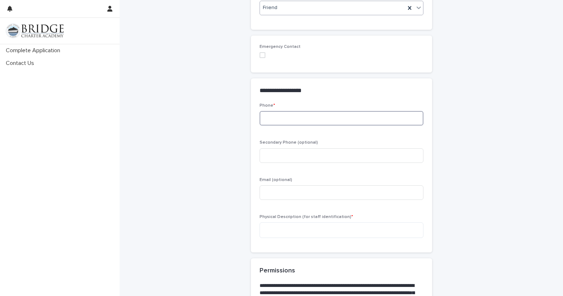
click at [305, 122] on input at bounding box center [342, 118] width 164 height 15
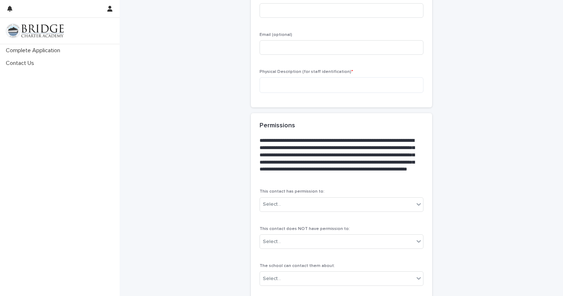
scroll to position [435, 0]
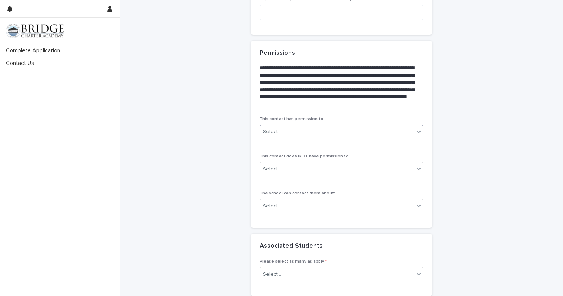
type input "**********"
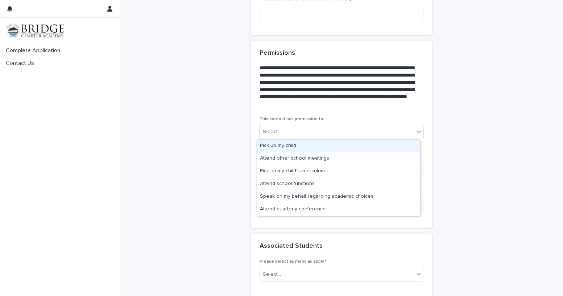
click at [347, 134] on div "Select..." at bounding box center [337, 132] width 154 height 12
click at [342, 142] on div "Pick up my child" at bounding box center [338, 146] width 163 height 13
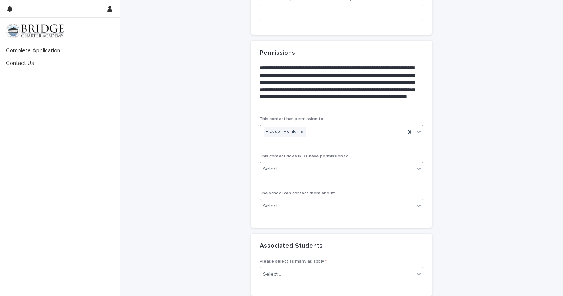
scroll to position [508, 0]
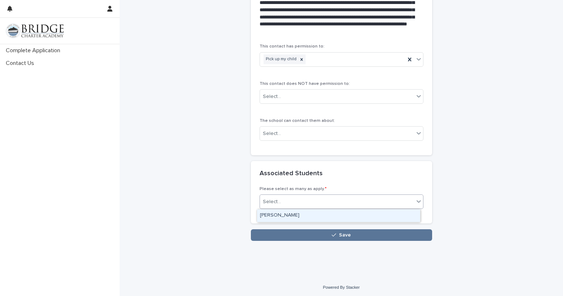
click at [341, 201] on div "Select..." at bounding box center [337, 202] width 154 height 12
click at [340, 212] on div "[PERSON_NAME]" at bounding box center [338, 215] width 163 height 13
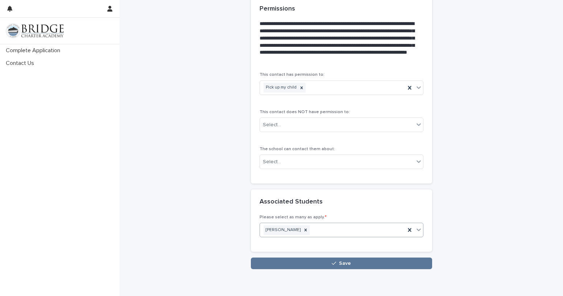
scroll to position [510, 0]
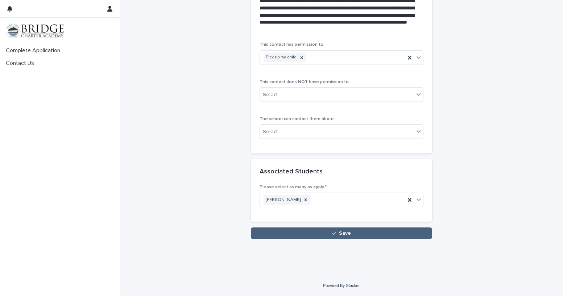
click at [344, 233] on span "Save" at bounding box center [345, 233] width 12 height 5
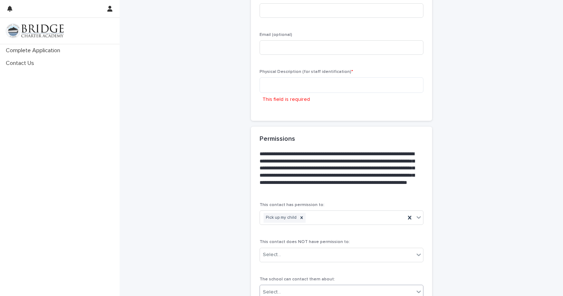
scroll to position [323, 0]
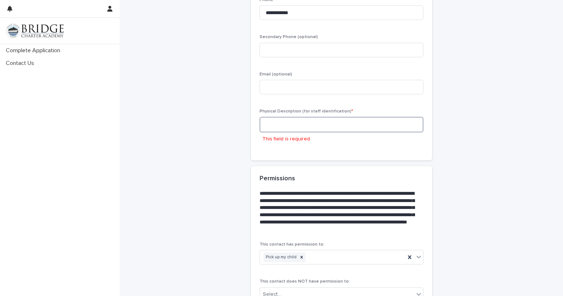
click at [335, 124] on textarea at bounding box center [342, 125] width 164 height 16
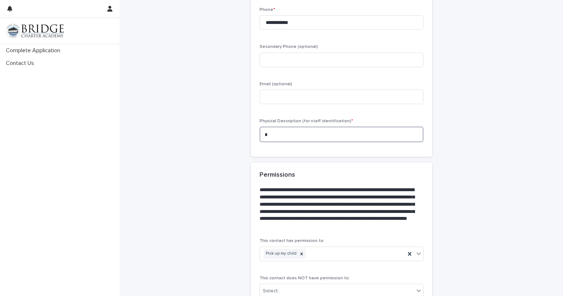
scroll to position [312, 0]
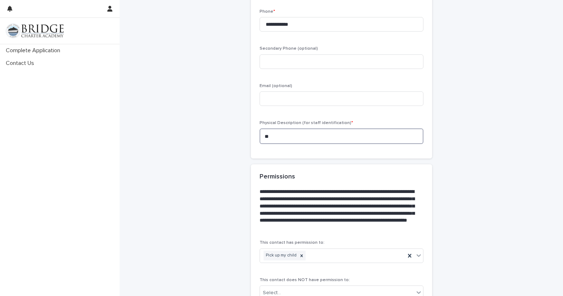
type textarea "*"
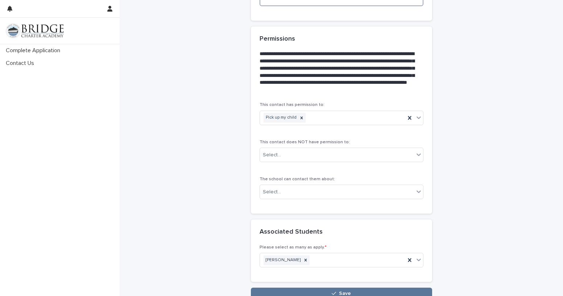
scroll to position [510, 0]
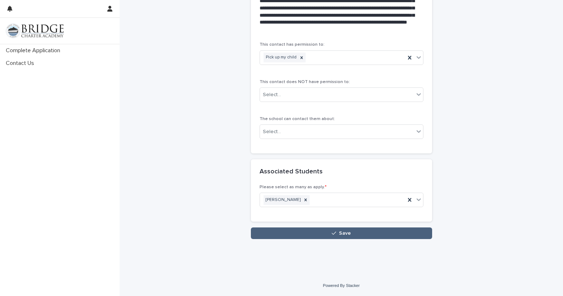
type textarea "**********"
click at [365, 229] on button "Save" at bounding box center [341, 233] width 181 height 12
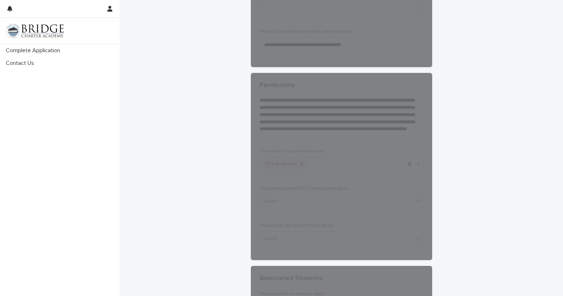
scroll to position [220, 0]
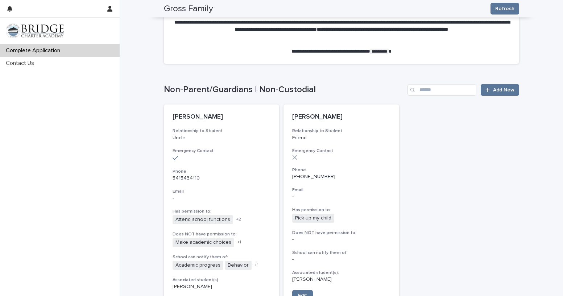
scroll to position [653, 0]
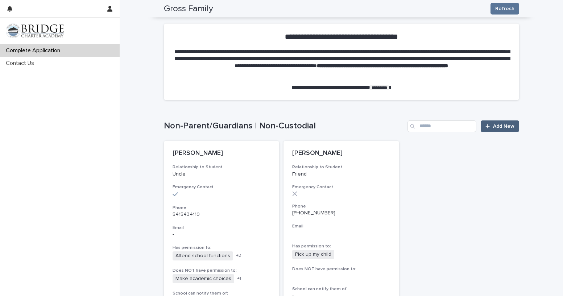
click at [503, 124] on span "Add New" at bounding box center [503, 126] width 21 height 5
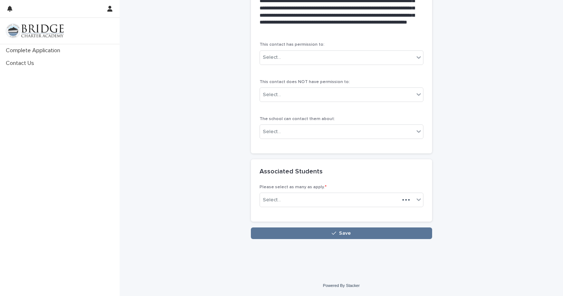
scroll to position [462, 0]
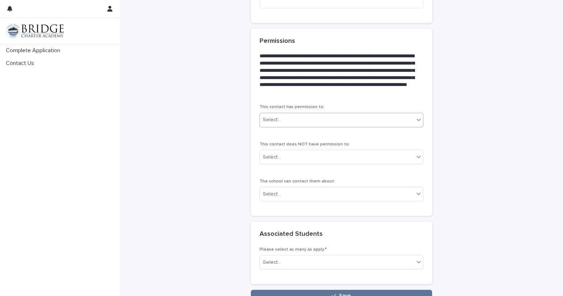
click at [321, 121] on div "Select..." at bounding box center [337, 120] width 154 height 12
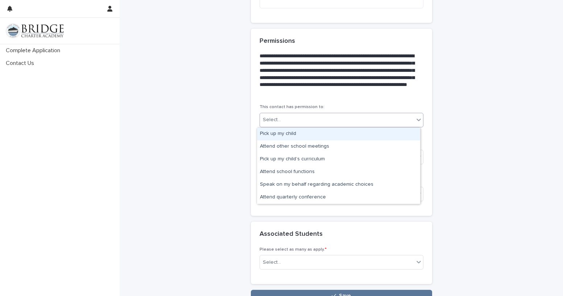
click at [312, 134] on div "Pick up my child" at bounding box center [338, 134] width 163 height 13
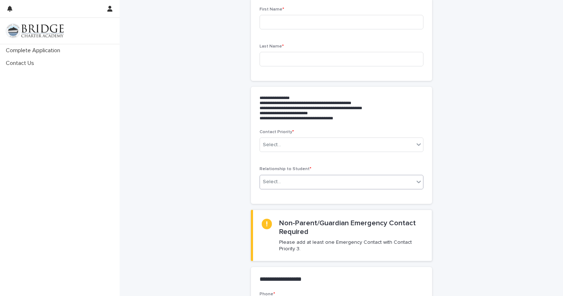
scroll to position [0, 0]
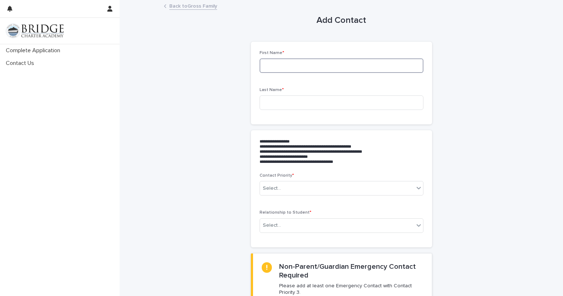
click at [309, 65] on input at bounding box center [342, 65] width 164 height 15
type input "****"
type input "*******"
click at [316, 192] on div "Select..." at bounding box center [337, 189] width 154 height 12
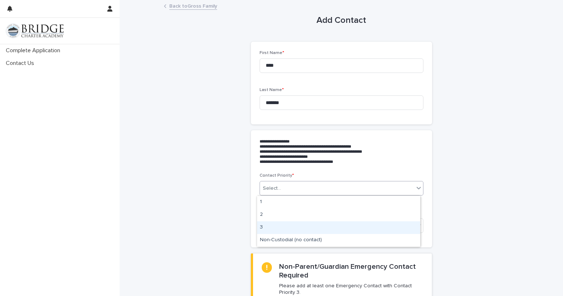
click at [313, 228] on div "3" at bounding box center [338, 227] width 163 height 13
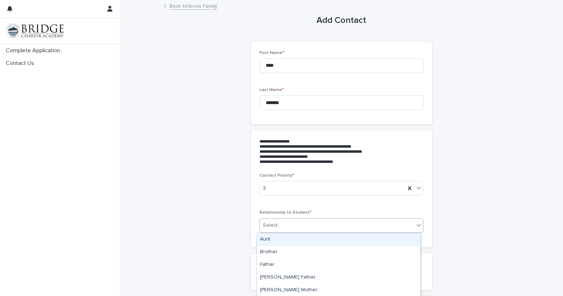
click at [314, 226] on div "Select..." at bounding box center [337, 226] width 154 height 12
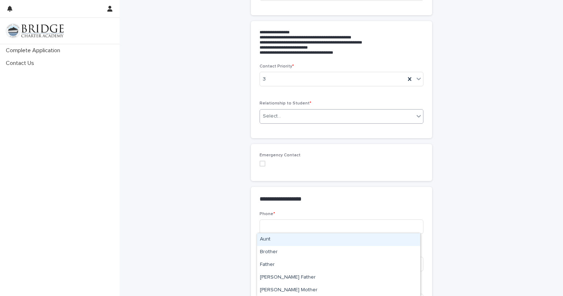
scroll to position [181, 0]
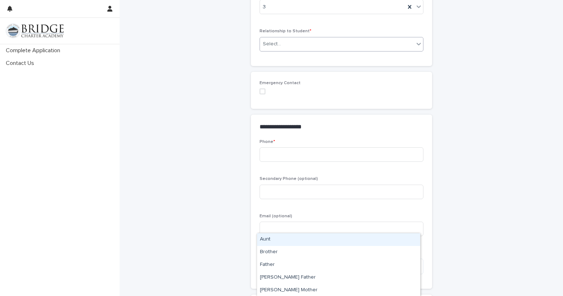
click at [289, 47] on div "Select..." at bounding box center [337, 44] width 154 height 12
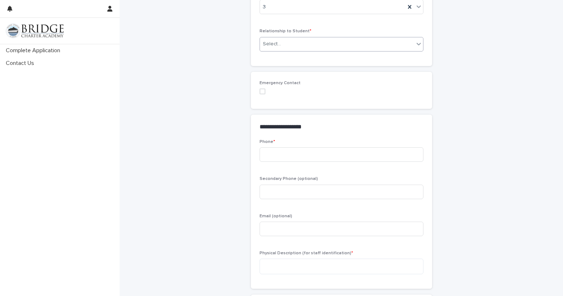
click at [289, 47] on div "Select..." at bounding box center [337, 44] width 154 height 12
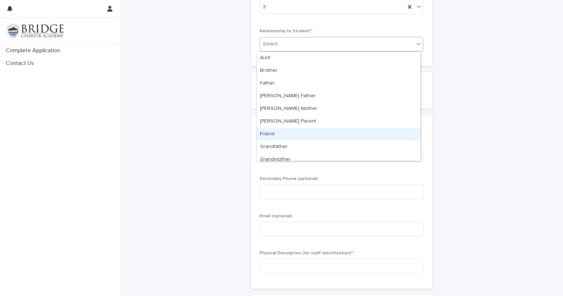
click at [285, 130] on div "Friend" at bounding box center [338, 134] width 163 height 13
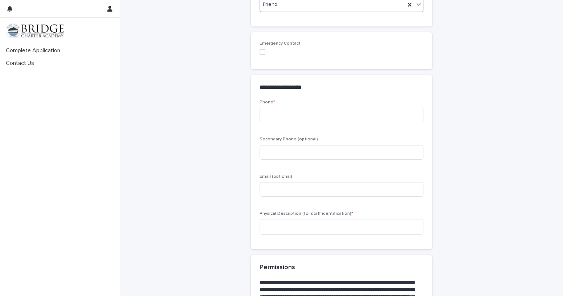
scroll to position [290, 0]
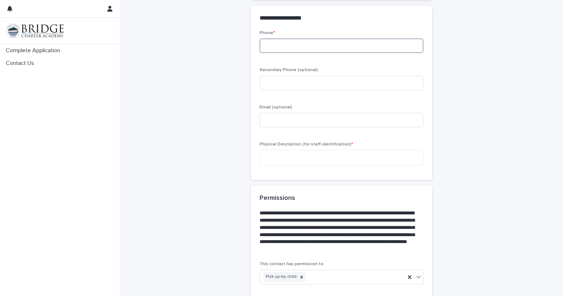
click at [305, 46] on input at bounding box center [342, 45] width 164 height 15
type input "*"
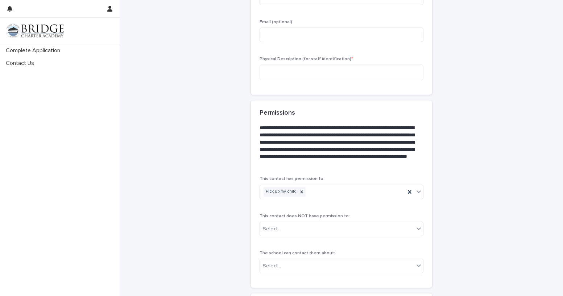
scroll to position [363, 0]
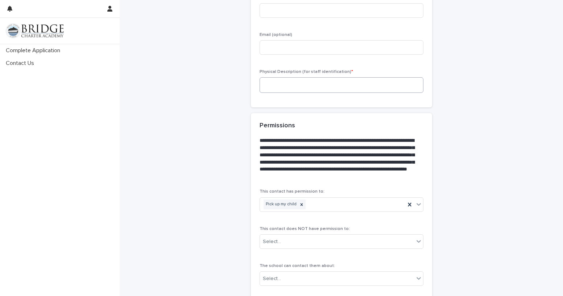
type input "**********"
click at [343, 79] on textarea at bounding box center [342, 85] width 164 height 16
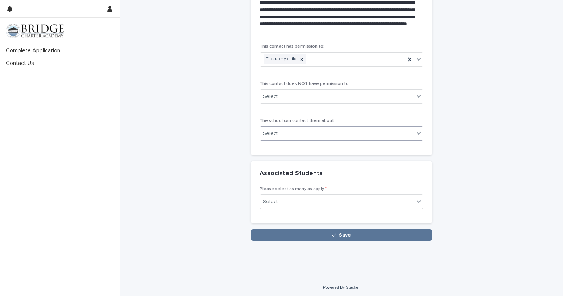
scroll to position [510, 0]
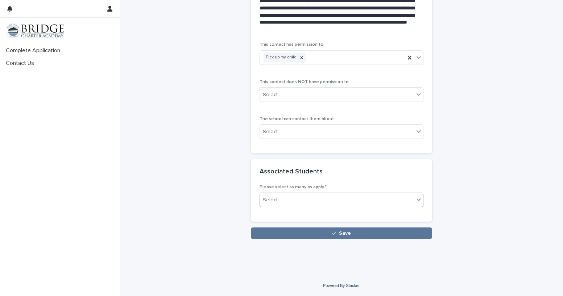
type textarea "**********"
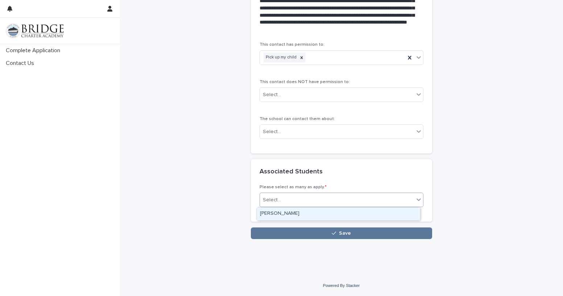
click at [341, 202] on div "Select..." at bounding box center [337, 200] width 154 height 12
click at [337, 214] on div "[PERSON_NAME]" at bounding box center [338, 214] width 163 height 13
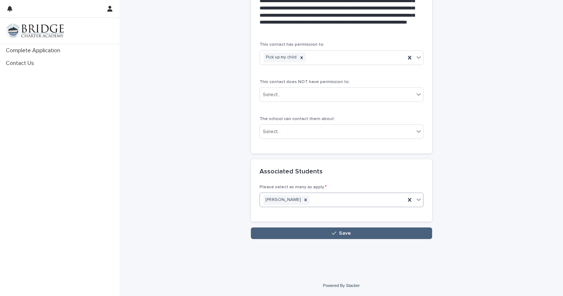
click at [346, 236] on button "Save" at bounding box center [341, 233] width 181 height 12
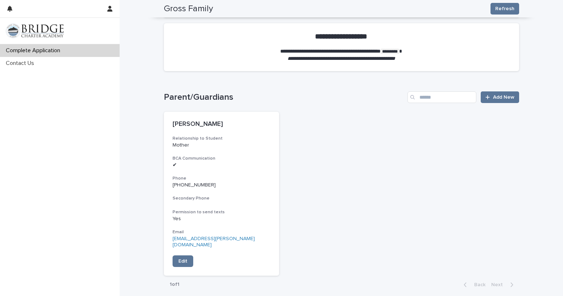
scroll to position [388, 0]
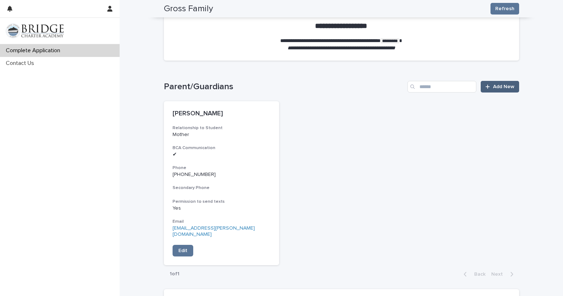
click at [502, 85] on span "Add New" at bounding box center [503, 86] width 21 height 5
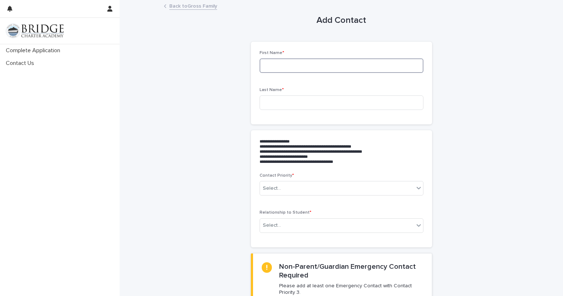
click at [288, 66] on input at bounding box center [342, 65] width 164 height 15
type input "*****"
click at [281, 110] on input at bounding box center [342, 102] width 164 height 15
type input "*****"
click at [325, 190] on div "Select..." at bounding box center [337, 189] width 154 height 12
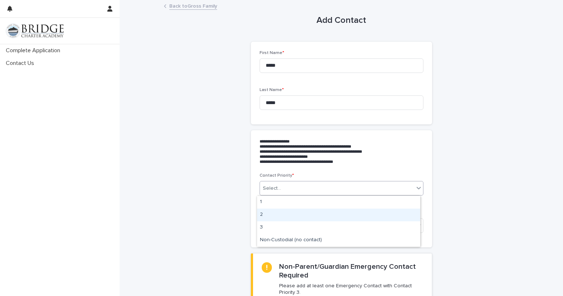
click at [316, 214] on div "2" at bounding box center [338, 215] width 163 height 13
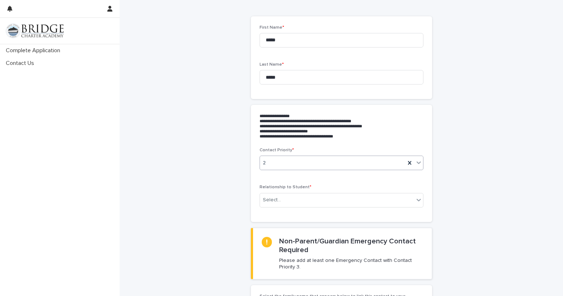
scroll to position [36, 0]
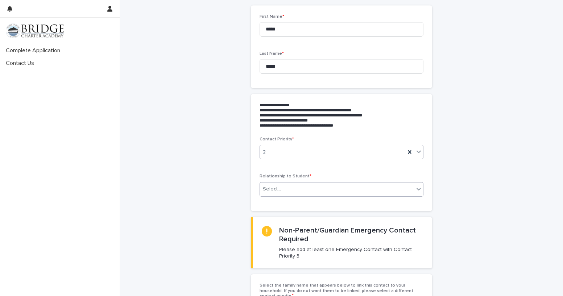
click at [380, 196] on div "Select..." at bounding box center [342, 189] width 164 height 15
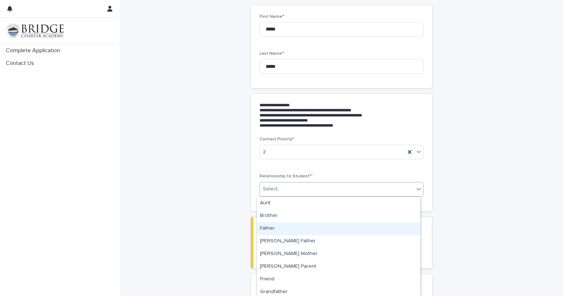
click at [280, 227] on div "Father" at bounding box center [338, 228] width 163 height 13
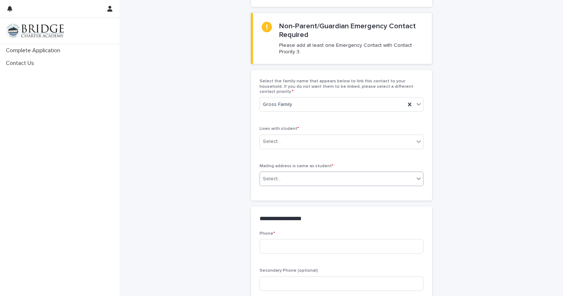
scroll to position [254, 0]
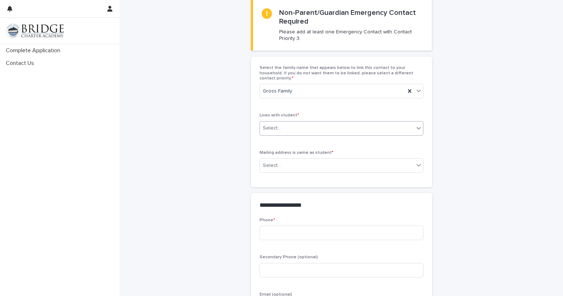
click at [323, 125] on div "Select..." at bounding box center [337, 128] width 154 height 12
click at [313, 140] on div "Yes" at bounding box center [338, 137] width 163 height 13
click at [310, 165] on div "Select..." at bounding box center [337, 166] width 154 height 12
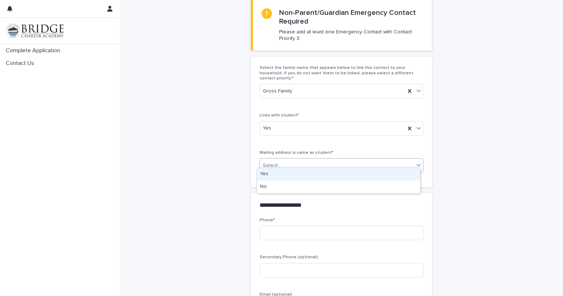
click at [306, 177] on div "Yes" at bounding box center [338, 174] width 163 height 13
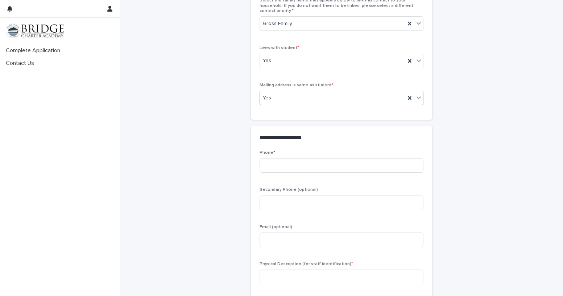
scroll to position [327, 0]
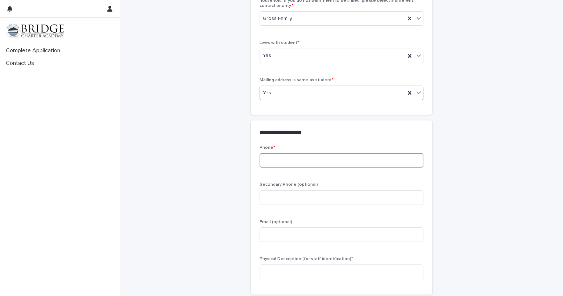
click at [308, 159] on input at bounding box center [342, 160] width 164 height 15
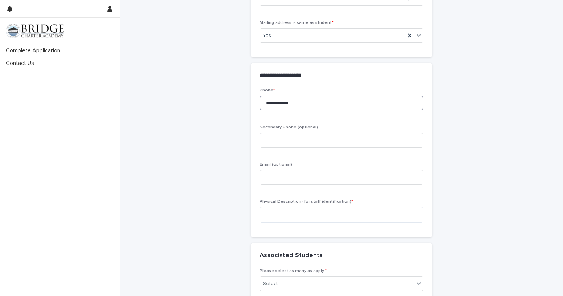
scroll to position [463, 0]
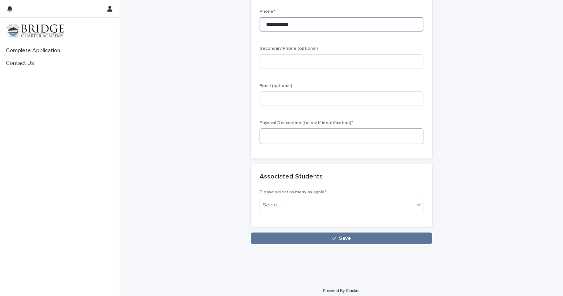
type input "**********"
click at [321, 134] on textarea at bounding box center [342, 136] width 164 height 16
click at [314, 132] on textarea "**********" at bounding box center [342, 136] width 164 height 16
type textarea "**********"
click at [318, 199] on div "Select..." at bounding box center [337, 205] width 154 height 12
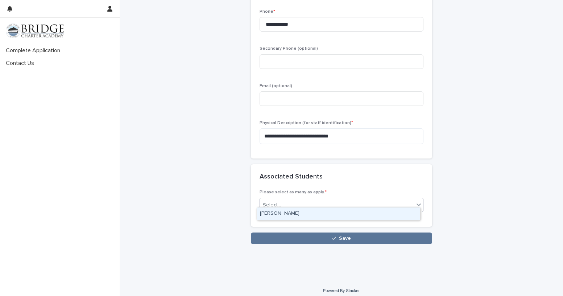
click at [319, 210] on div "[PERSON_NAME]" at bounding box center [338, 214] width 163 height 13
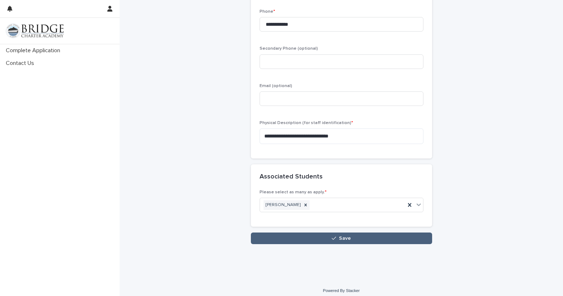
click at [376, 233] on button "Save" at bounding box center [341, 239] width 181 height 12
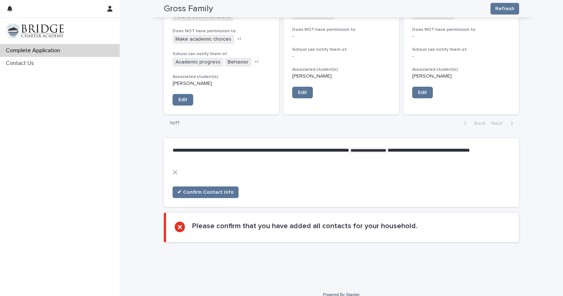
scroll to position [895, 0]
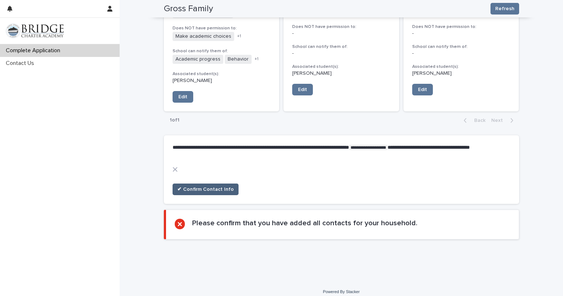
click at [213, 186] on span "✔ Confirm Contact Info" at bounding box center [205, 189] width 57 height 7
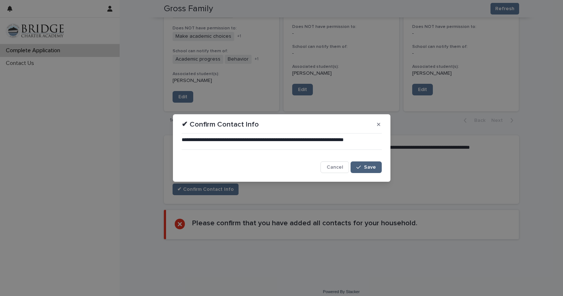
click at [365, 167] on span "Save" at bounding box center [370, 167] width 12 height 5
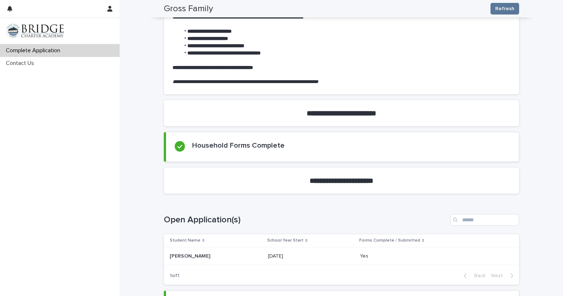
scroll to position [0, 0]
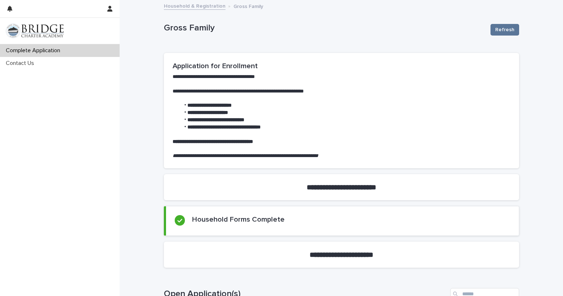
click at [204, 6] on link "Household & Registration" at bounding box center [195, 5] width 62 height 8
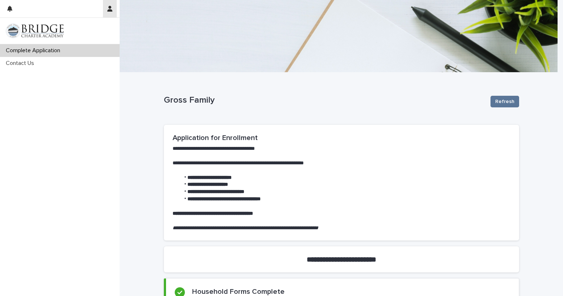
click at [110, 8] on icon "button" at bounding box center [109, 9] width 5 height 6
